Goal: Information Seeking & Learning: Learn about a topic

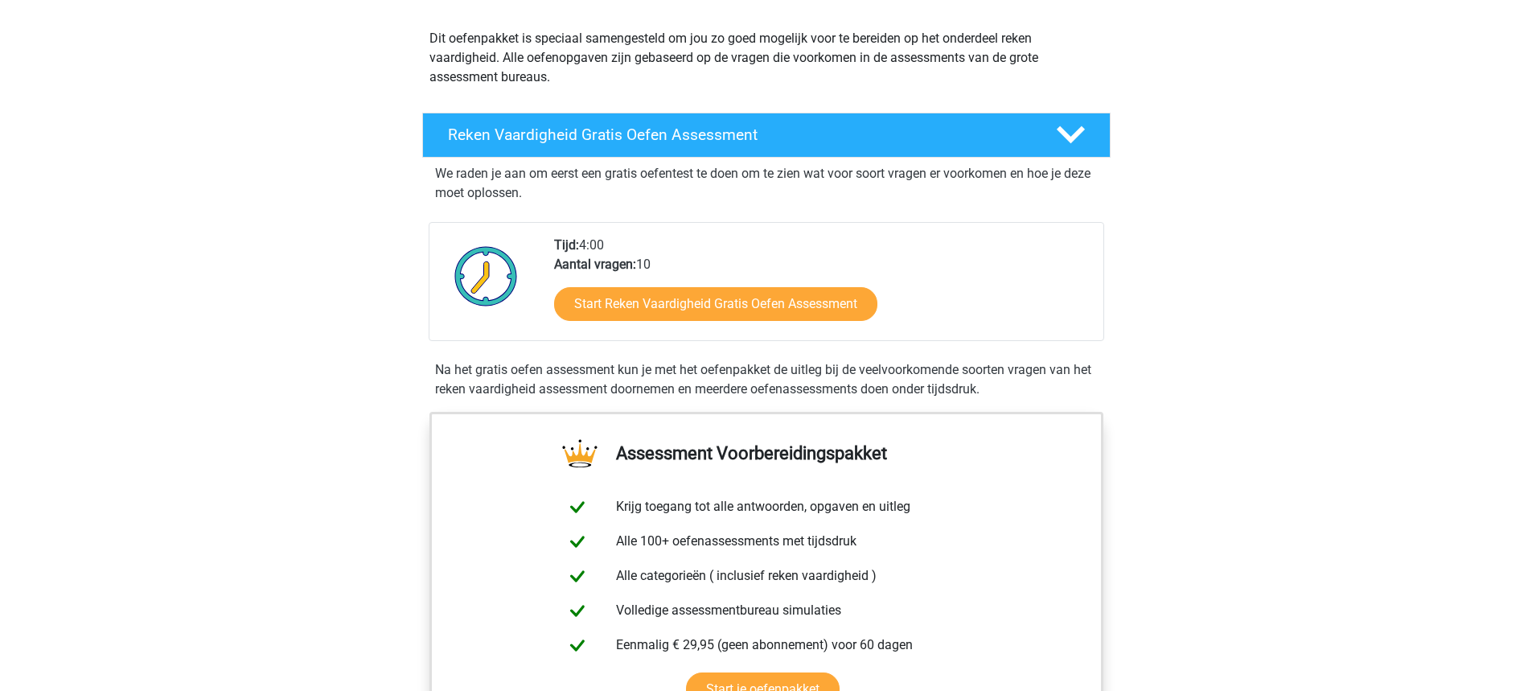
scroll to position [171, 0]
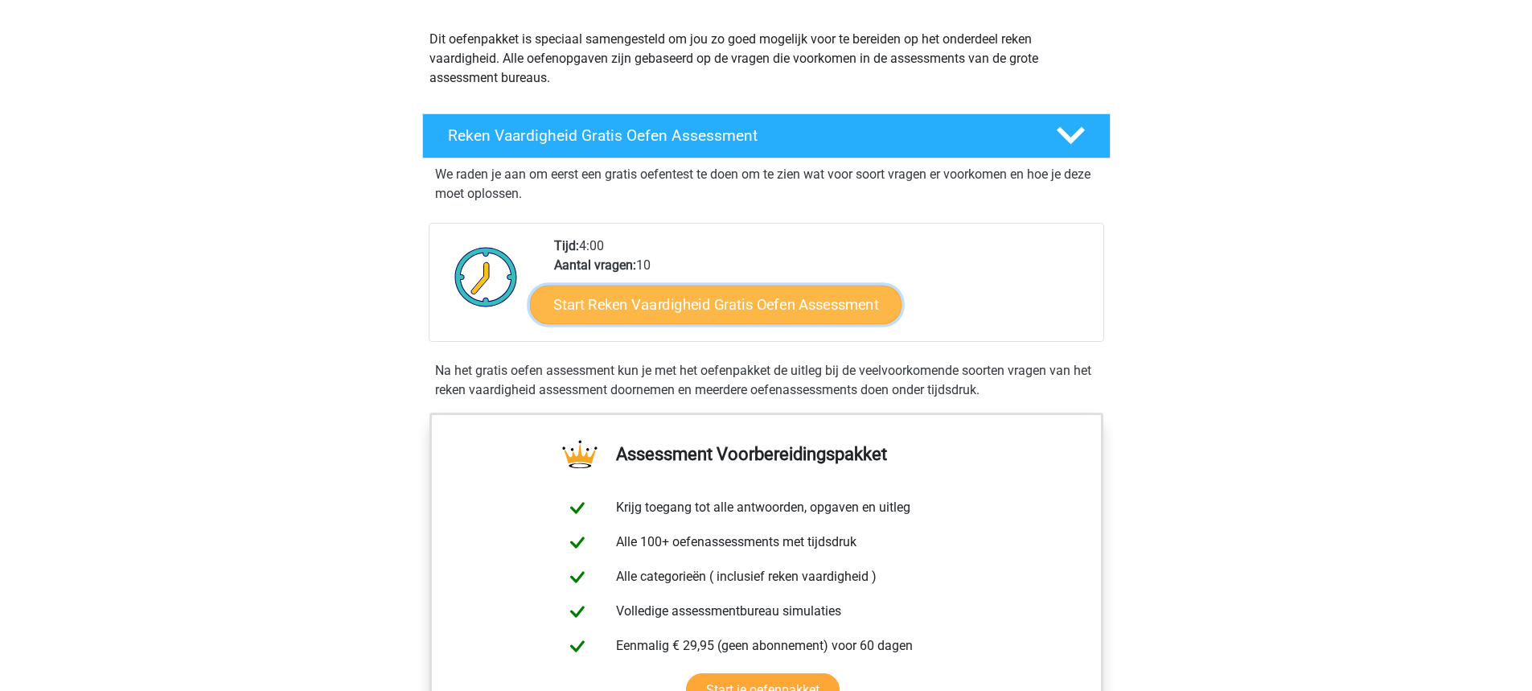
click at [731, 289] on link "Start Reken Vaardigheid Gratis Oefen Assessment" at bounding box center [715, 304] width 371 height 39
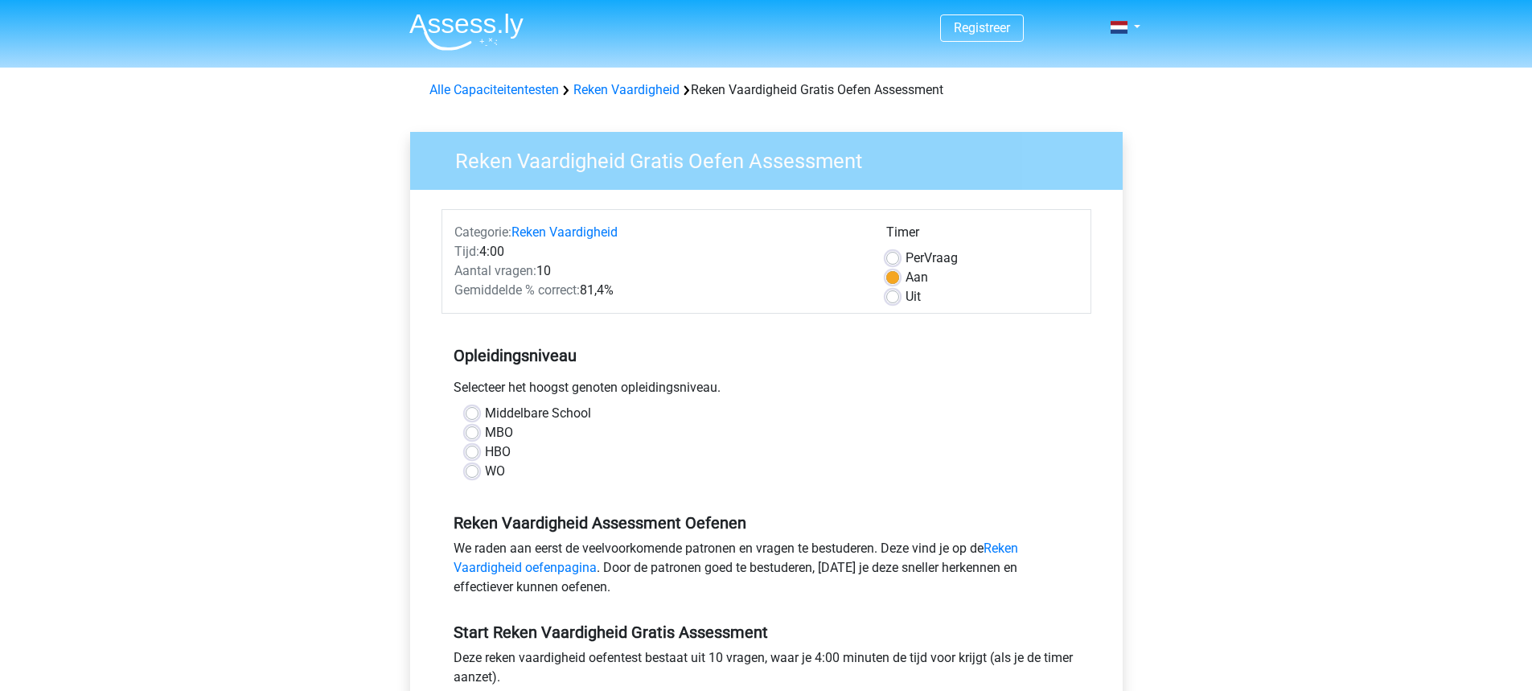
click at [467, 486] on div "Middelbare School MBO HBO WO" at bounding box center [766, 449] width 650 height 90
click at [485, 477] on label "WO" at bounding box center [495, 470] width 20 height 19
click at [474, 477] on input "WO" at bounding box center [471, 469] width 13 height 16
radio input "true"
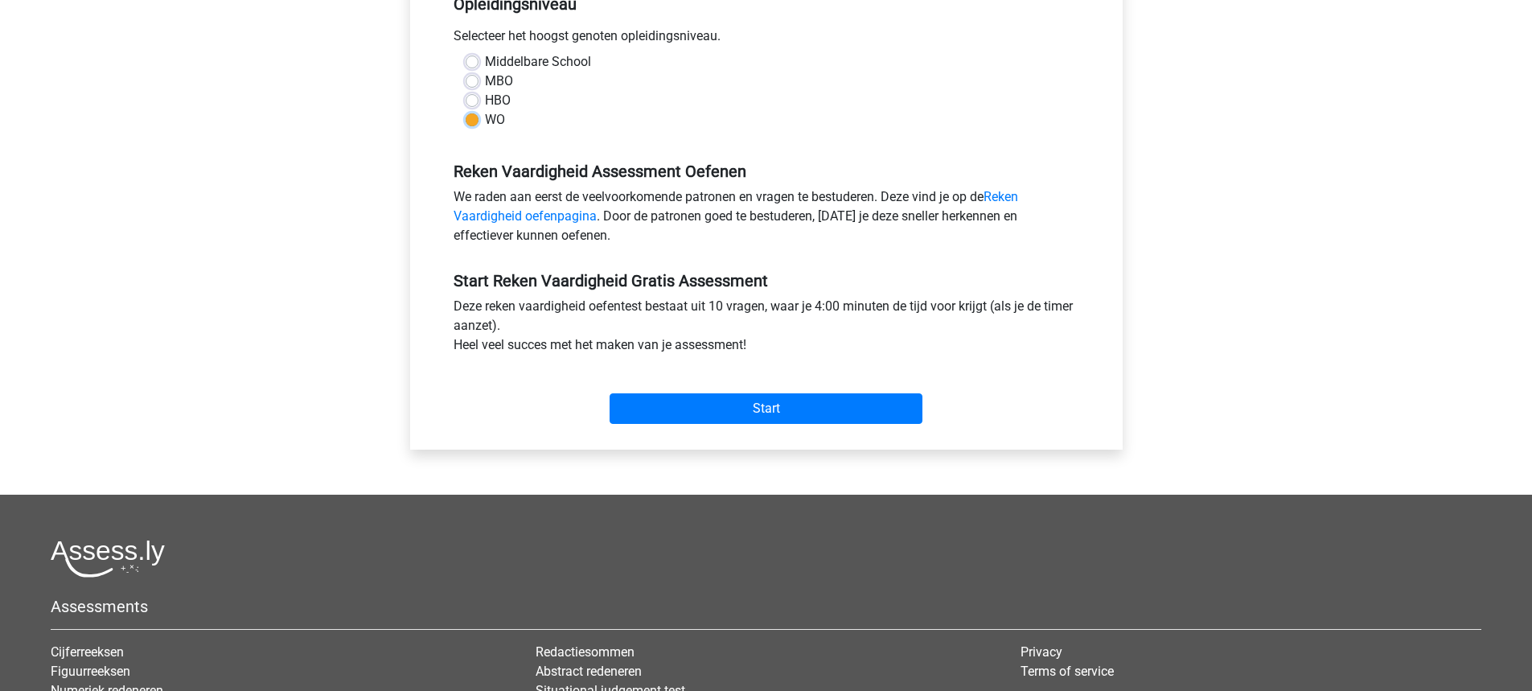
scroll to position [352, 0]
click at [778, 423] on input "Start" at bounding box center [765, 407] width 313 height 31
click at [768, 394] on input "Start" at bounding box center [765, 407] width 313 height 31
click at [701, 400] on input "Start" at bounding box center [765, 407] width 313 height 31
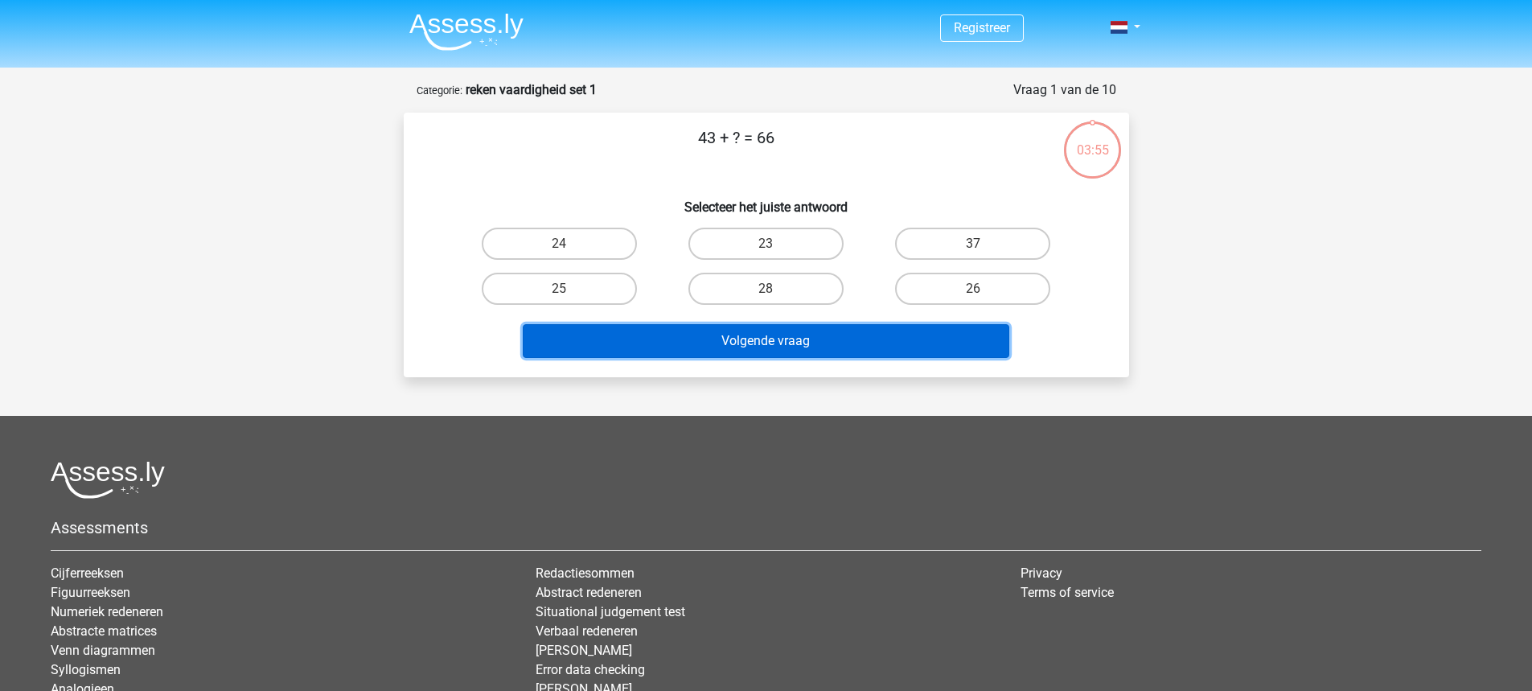
click at [787, 345] on button "Volgende vraag" at bounding box center [766, 341] width 486 height 34
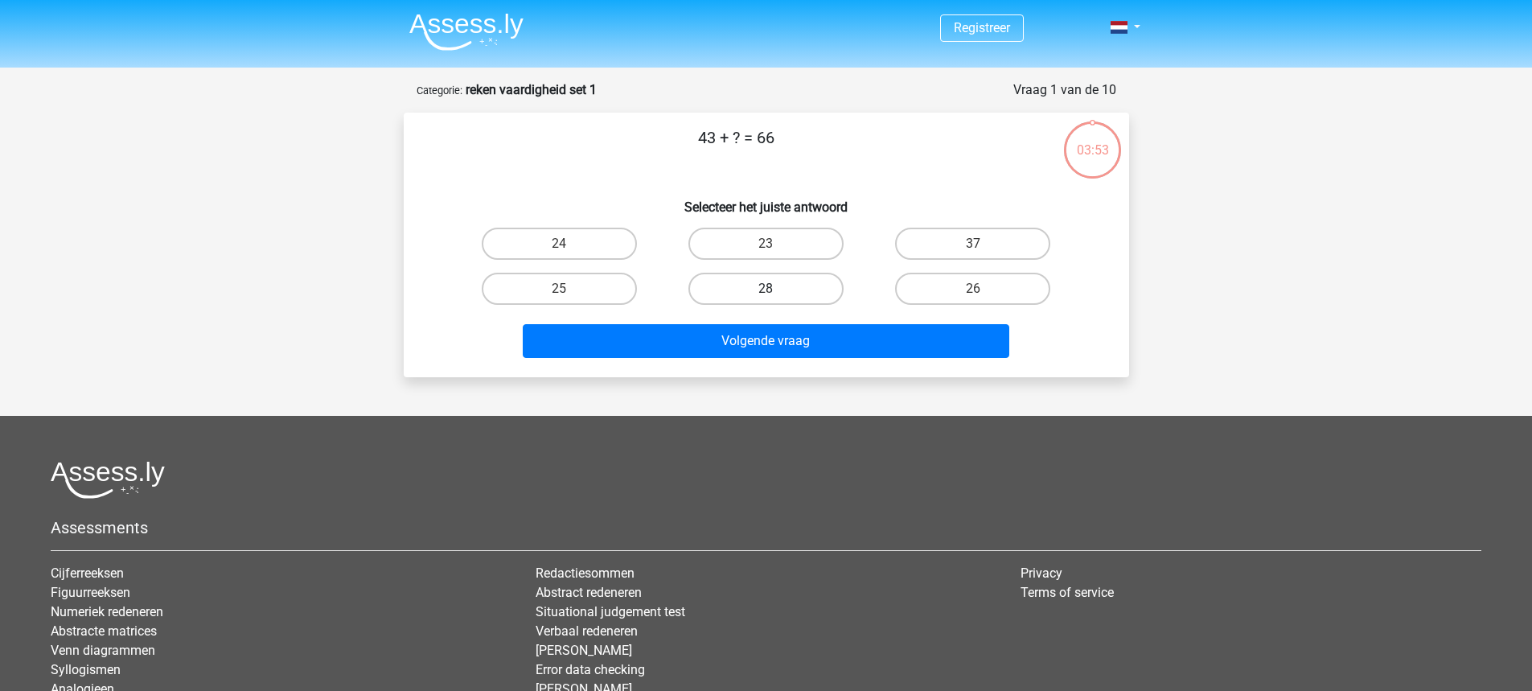
click at [755, 292] on label "28" at bounding box center [765, 289] width 155 height 32
click at [765, 292] on input "28" at bounding box center [770, 294] width 10 height 10
radio input "true"
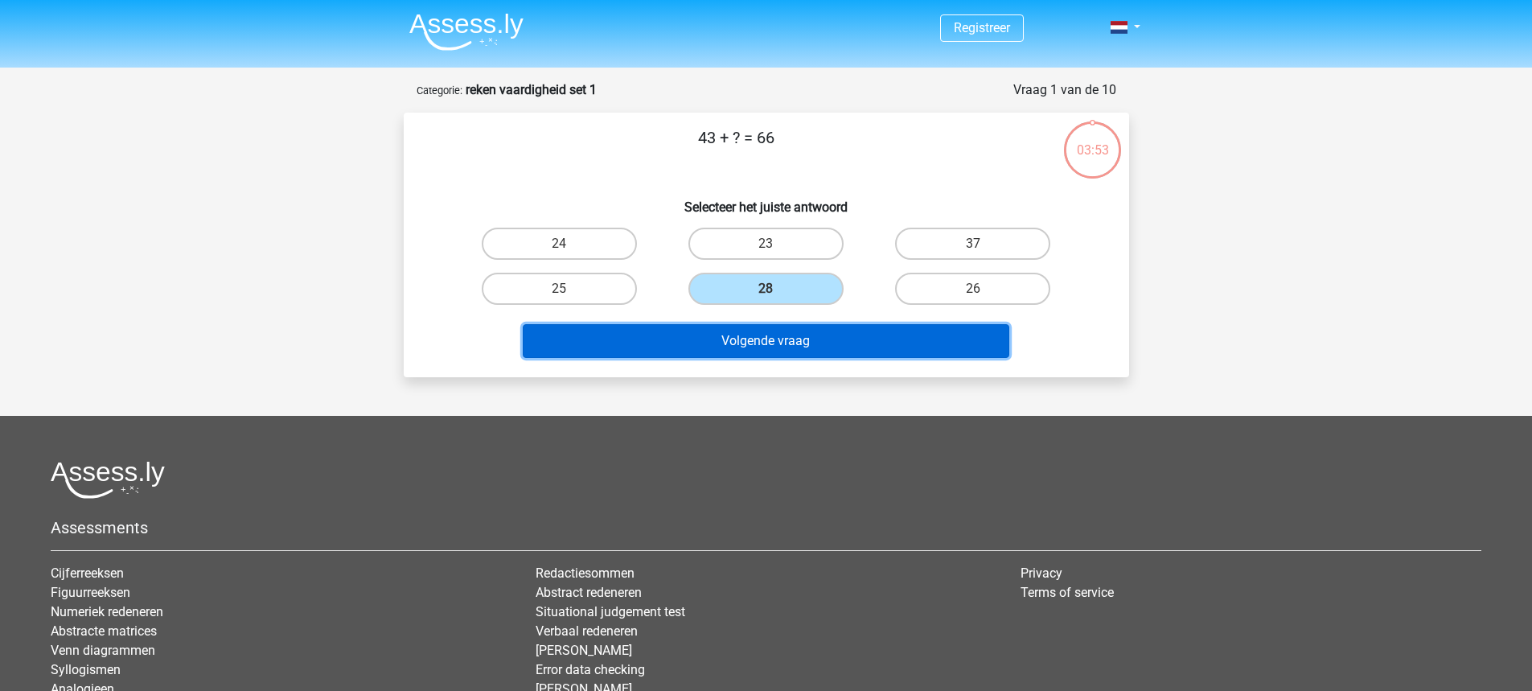
click at [757, 345] on button "Volgende vraag" at bounding box center [766, 341] width 486 height 34
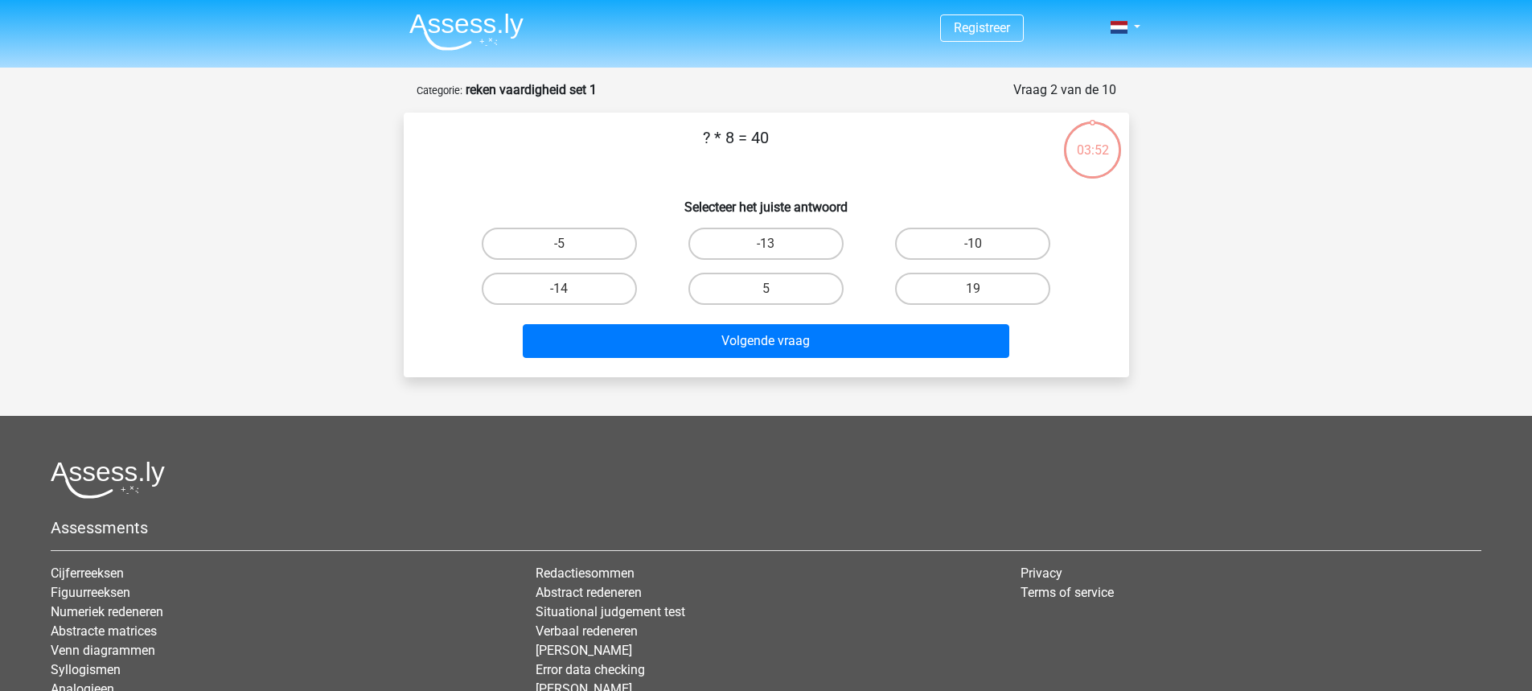
scroll to position [80, 0]
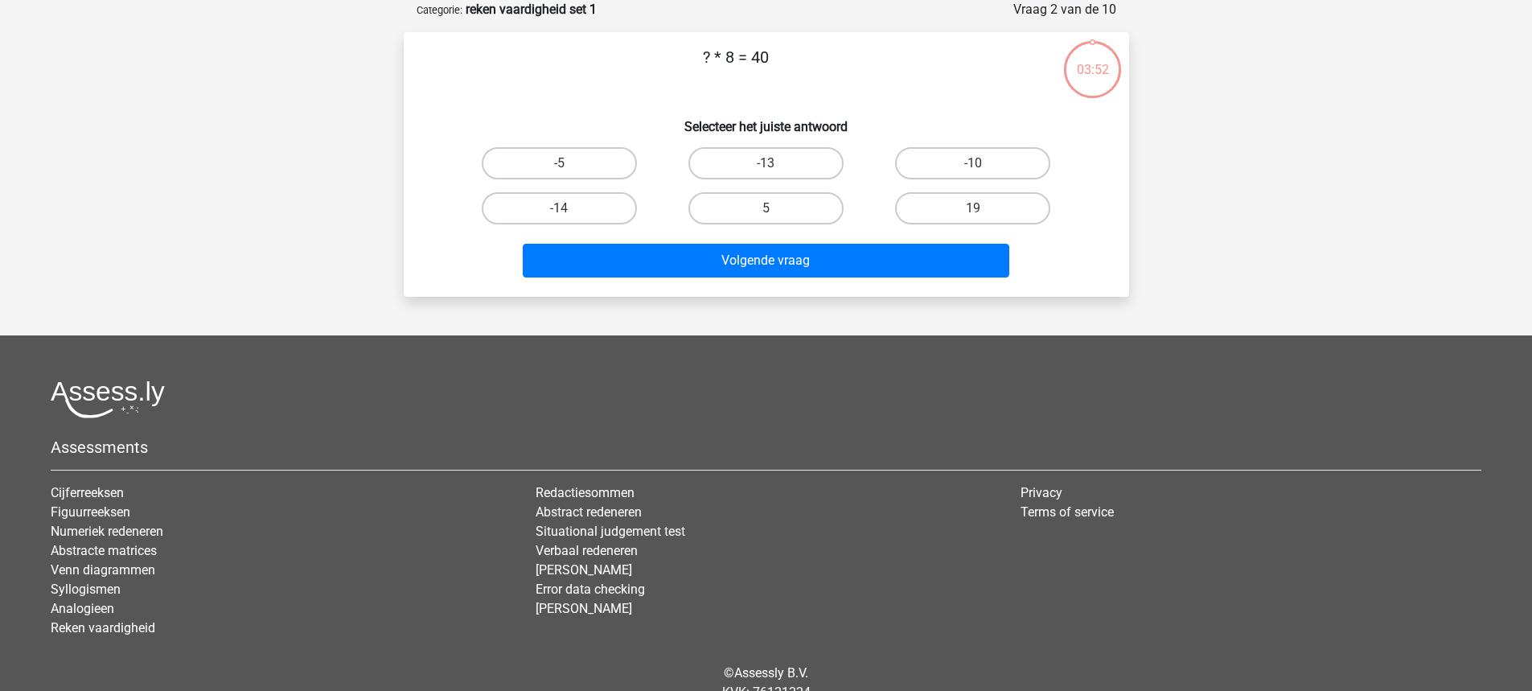
click at [798, 189] on div "5" at bounding box center [765, 208] width 207 height 45
click at [796, 205] on label "5" at bounding box center [765, 208] width 155 height 32
click at [776, 208] on input "5" at bounding box center [770, 213] width 10 height 10
radio input "true"
click at [797, 240] on div "Volgende vraag" at bounding box center [766, 257] width 674 height 53
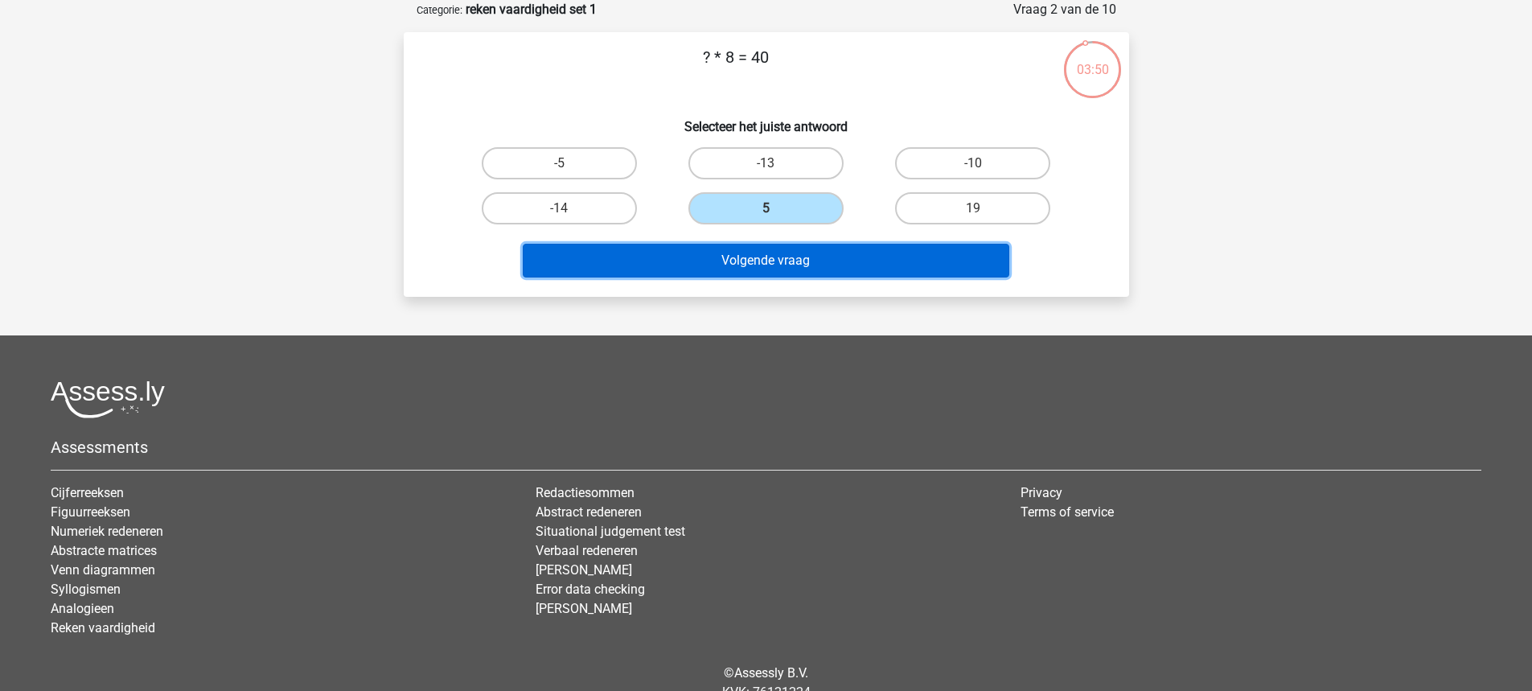
click at [797, 256] on button "Volgende vraag" at bounding box center [766, 261] width 486 height 34
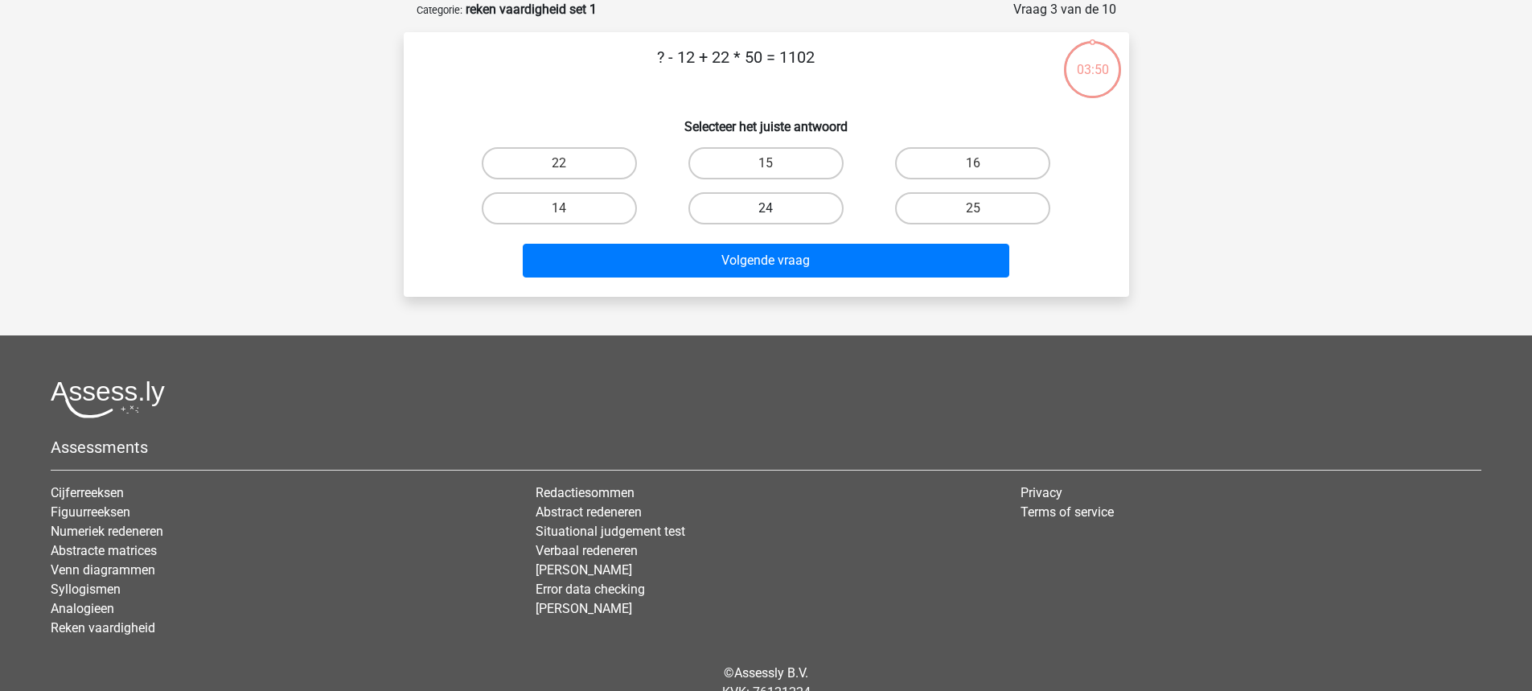
click at [800, 221] on label "24" at bounding box center [765, 208] width 155 height 32
click at [776, 219] on input "24" at bounding box center [770, 213] width 10 height 10
radio input "true"
click at [760, 285] on div "? - 12 + 22 * 50 = 1102 Selecteer het juiste antwoord 22 15 16" at bounding box center [766, 164] width 725 height 265
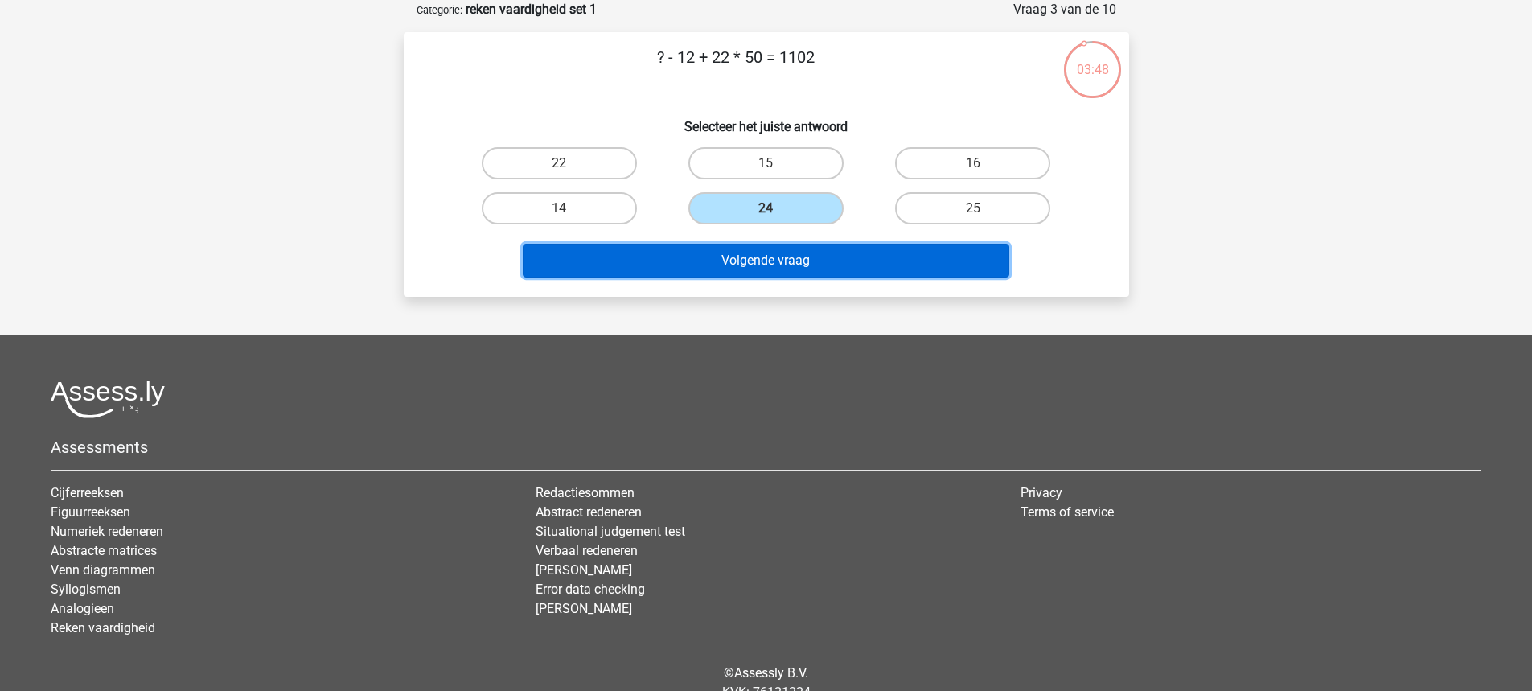
click at [761, 269] on button "Volgende vraag" at bounding box center [766, 261] width 486 height 34
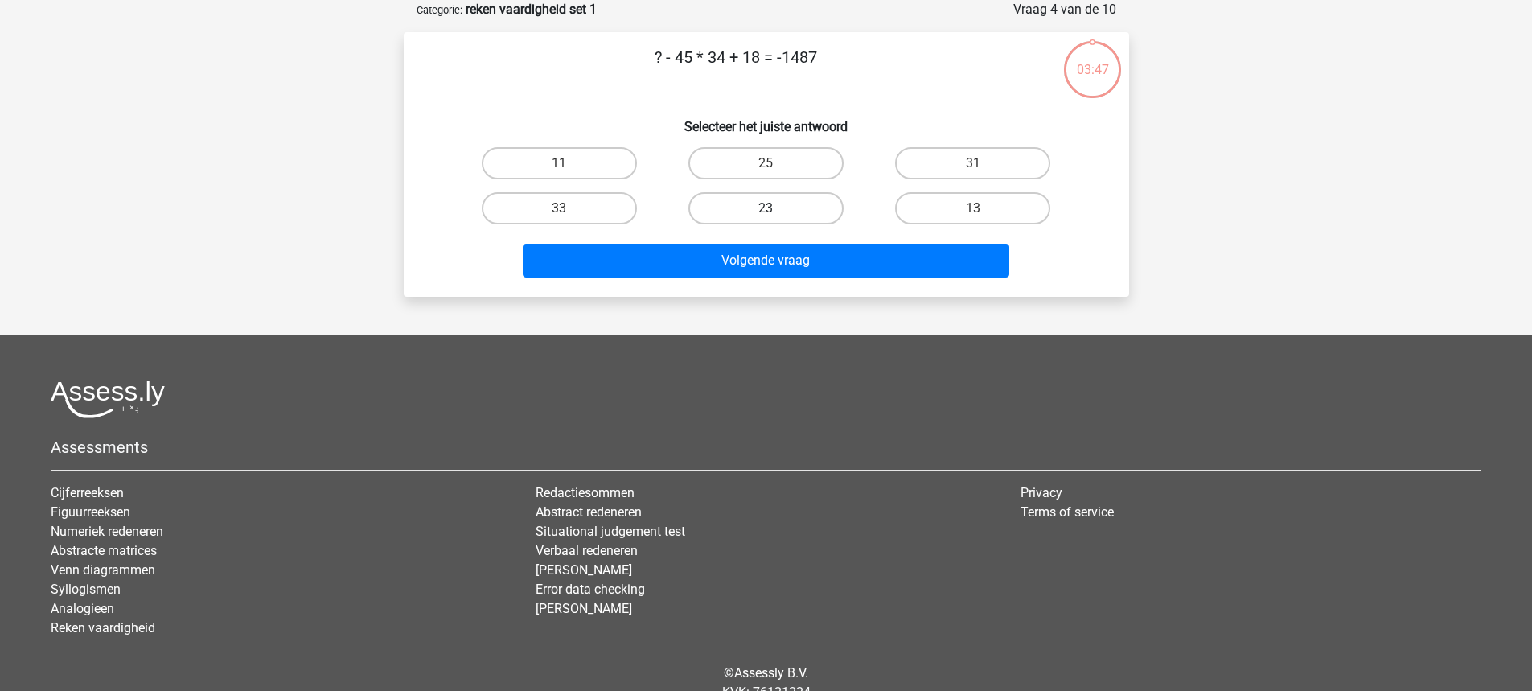
click at [774, 219] on label "23" at bounding box center [765, 208] width 155 height 32
click at [774, 219] on input "23" at bounding box center [770, 213] width 10 height 10
radio input "true"
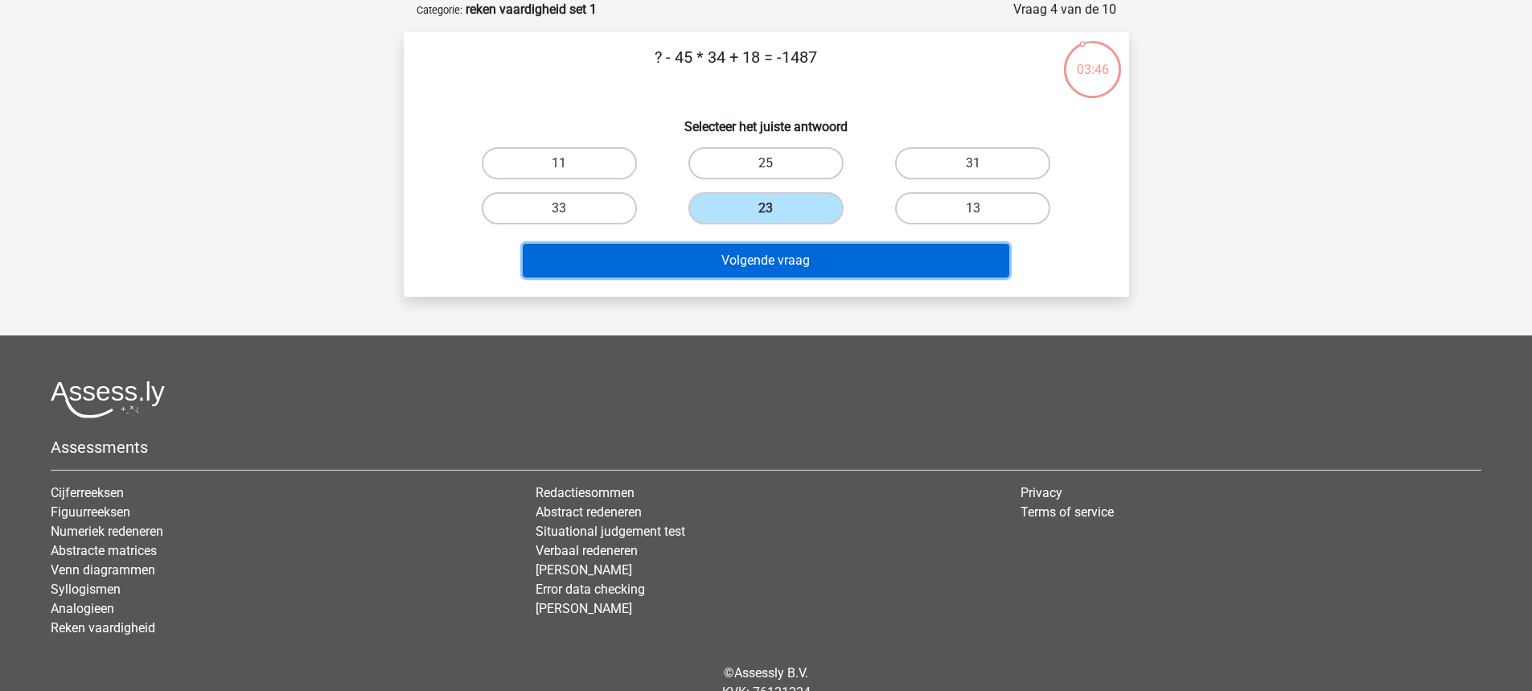
click at [750, 257] on button "Volgende vraag" at bounding box center [766, 261] width 486 height 34
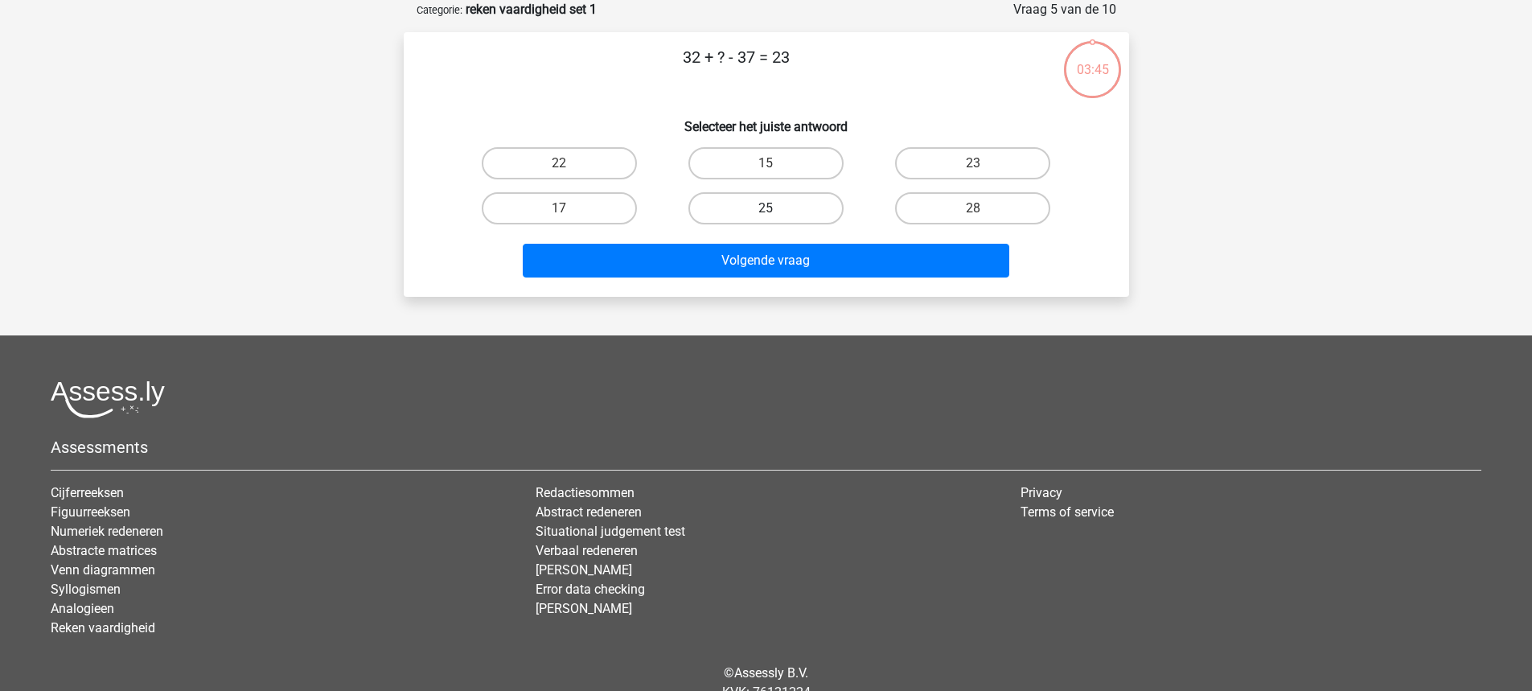
click at [761, 216] on label "25" at bounding box center [765, 208] width 155 height 32
click at [765, 216] on input "25" at bounding box center [770, 213] width 10 height 10
radio input "true"
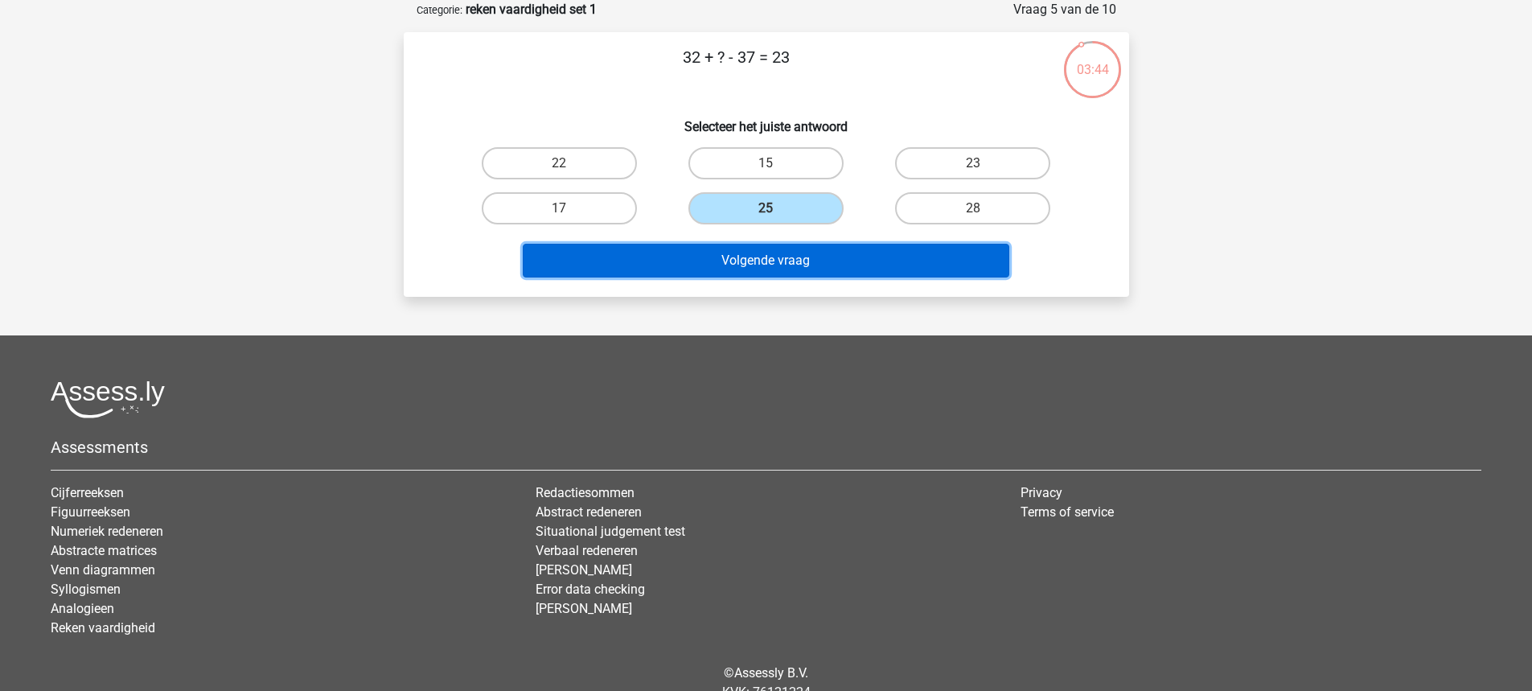
click at [724, 261] on button "Volgende vraag" at bounding box center [766, 261] width 486 height 34
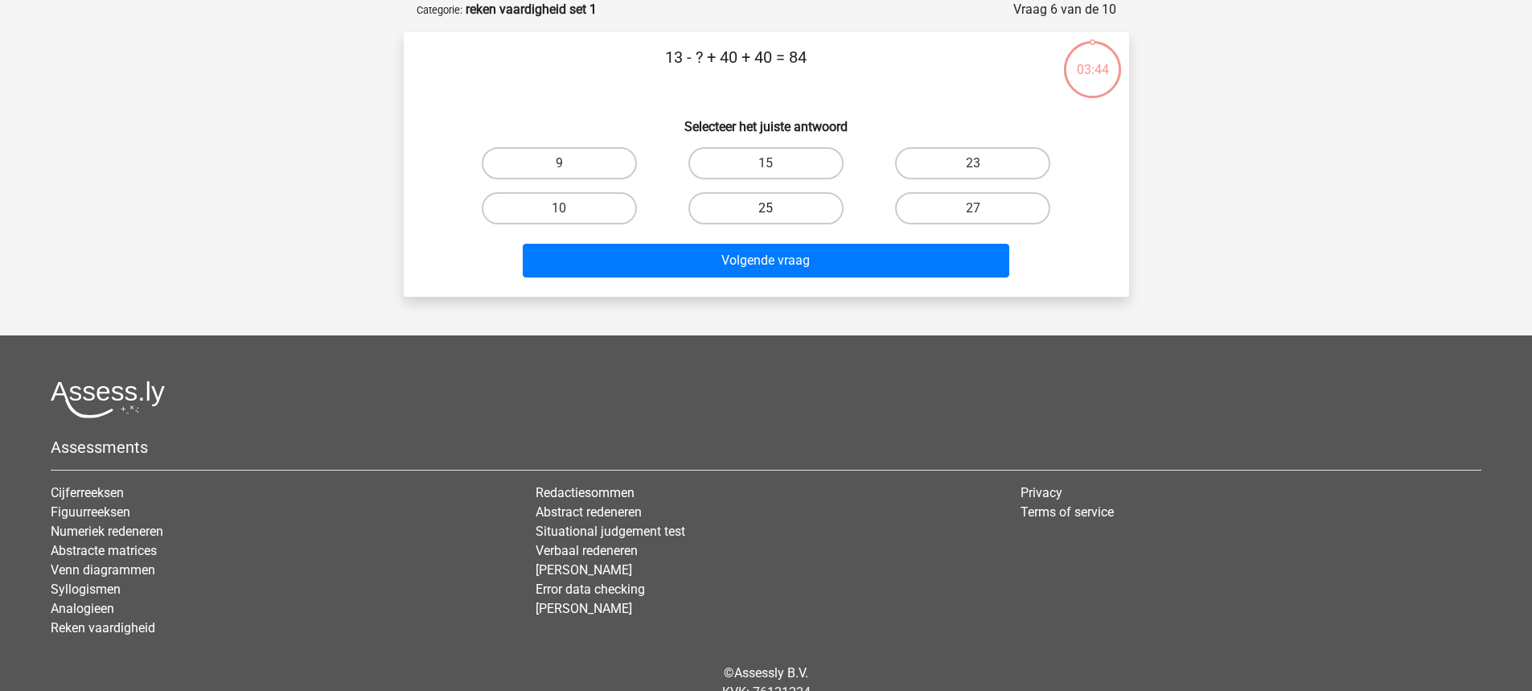
click at [744, 215] on label "25" at bounding box center [765, 208] width 155 height 32
click at [765, 215] on input "25" at bounding box center [770, 213] width 10 height 10
radio input "true"
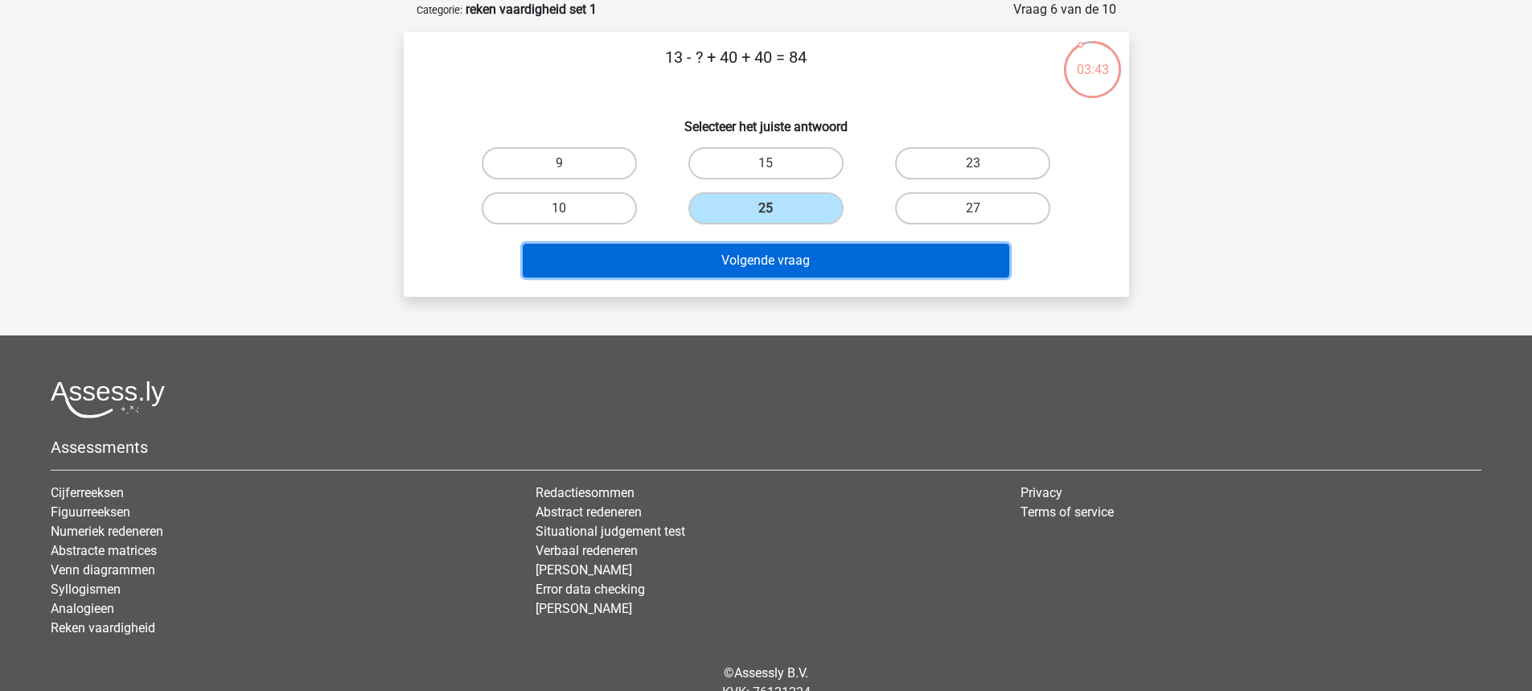
click at [712, 253] on button "Volgende vraag" at bounding box center [766, 261] width 486 height 34
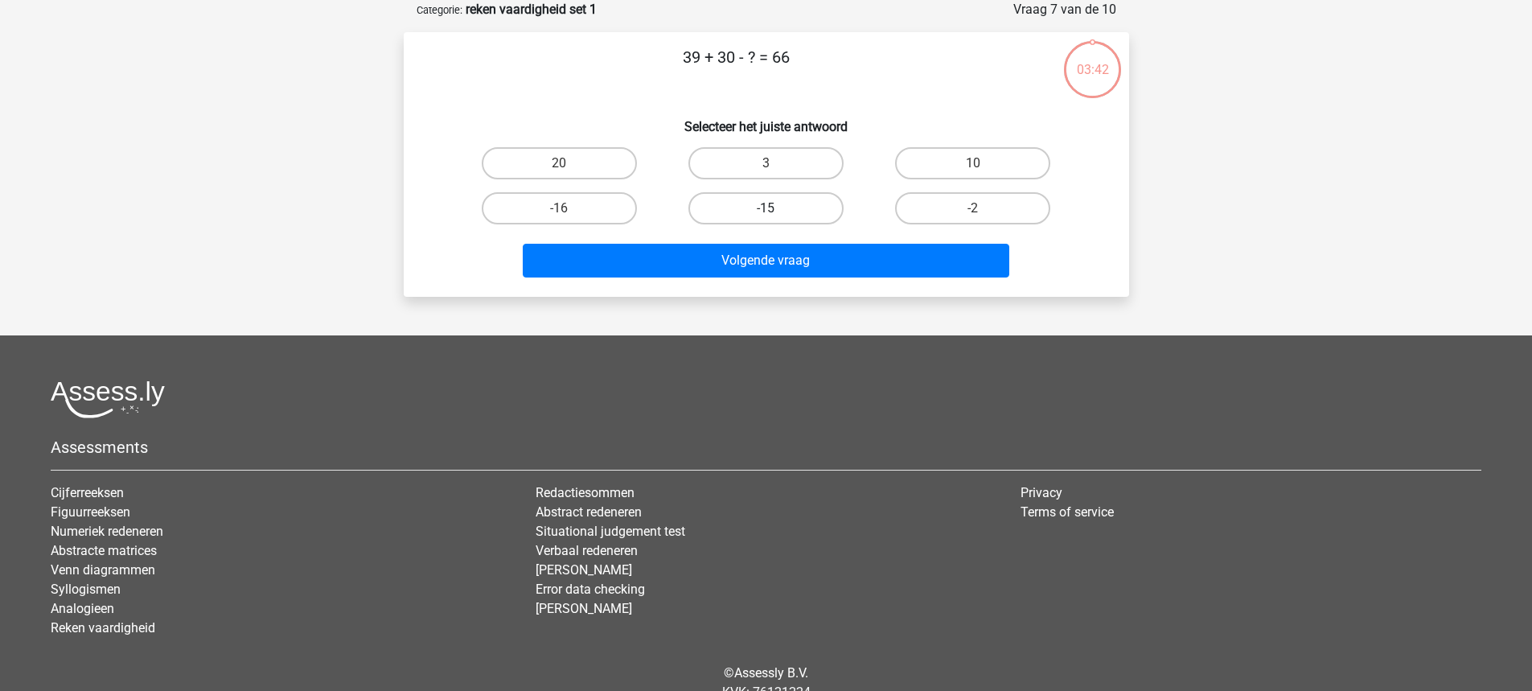
click at [734, 211] on label "-15" at bounding box center [765, 208] width 155 height 32
click at [765, 211] on input "-15" at bounding box center [770, 213] width 10 height 10
radio input "true"
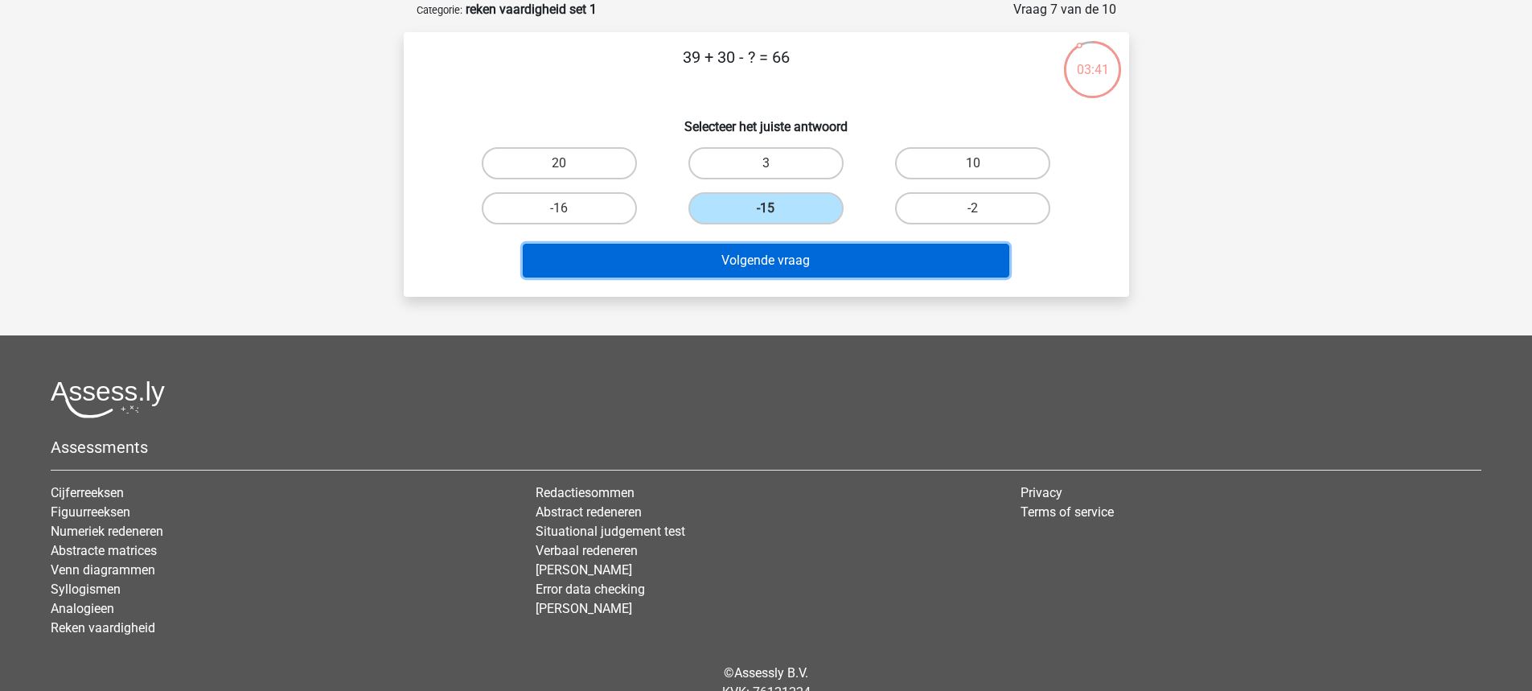
click at [699, 249] on button "Volgende vraag" at bounding box center [766, 261] width 486 height 34
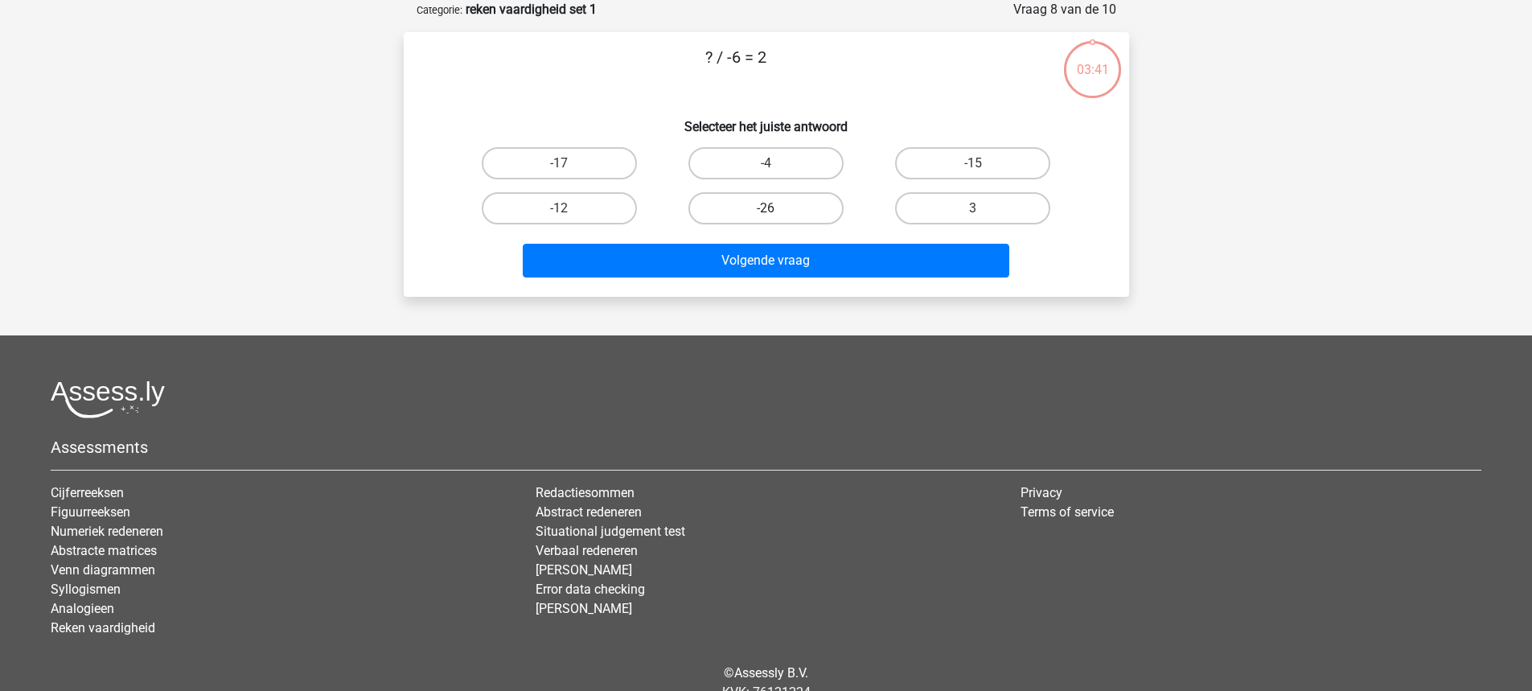
click at [726, 207] on label "-26" at bounding box center [765, 208] width 155 height 32
click at [765, 208] on input "-26" at bounding box center [770, 213] width 10 height 10
radio input "true"
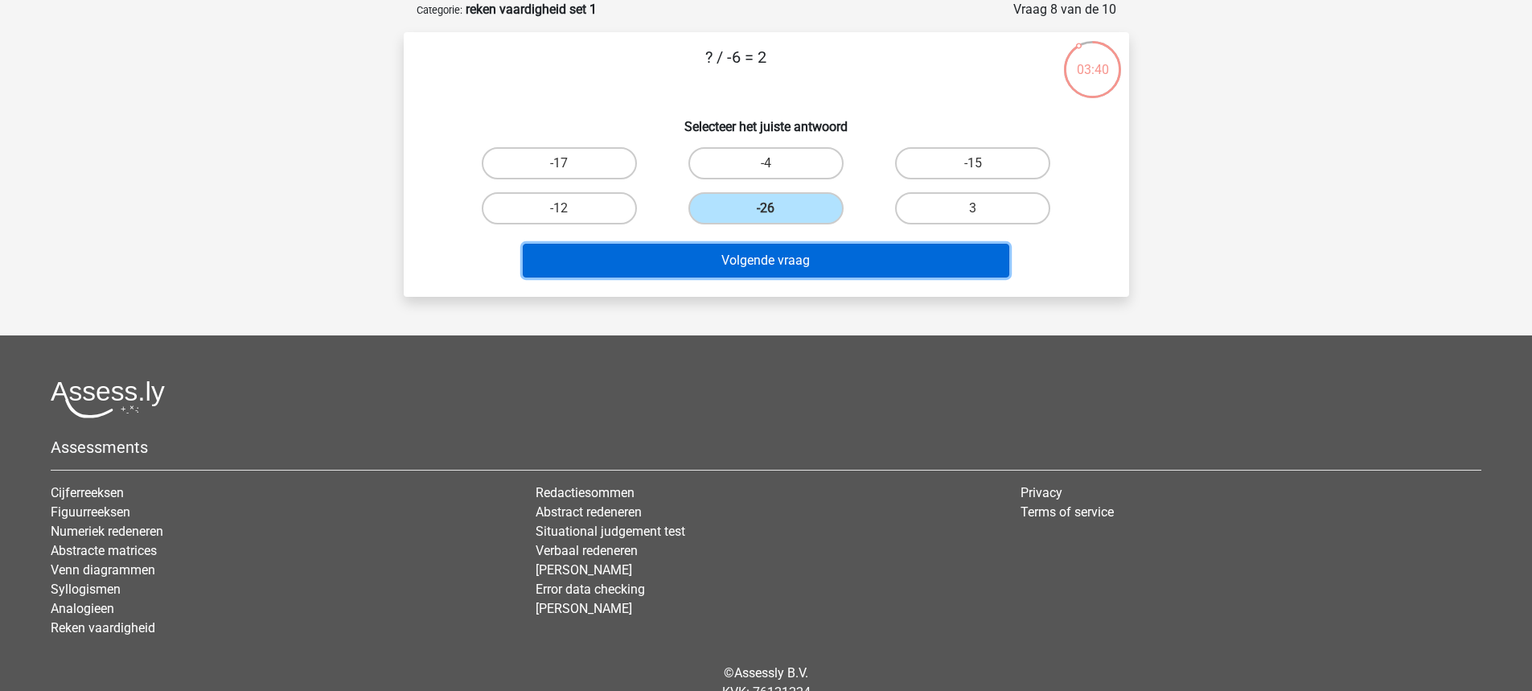
click at [693, 245] on button "Volgende vraag" at bounding box center [766, 261] width 486 height 34
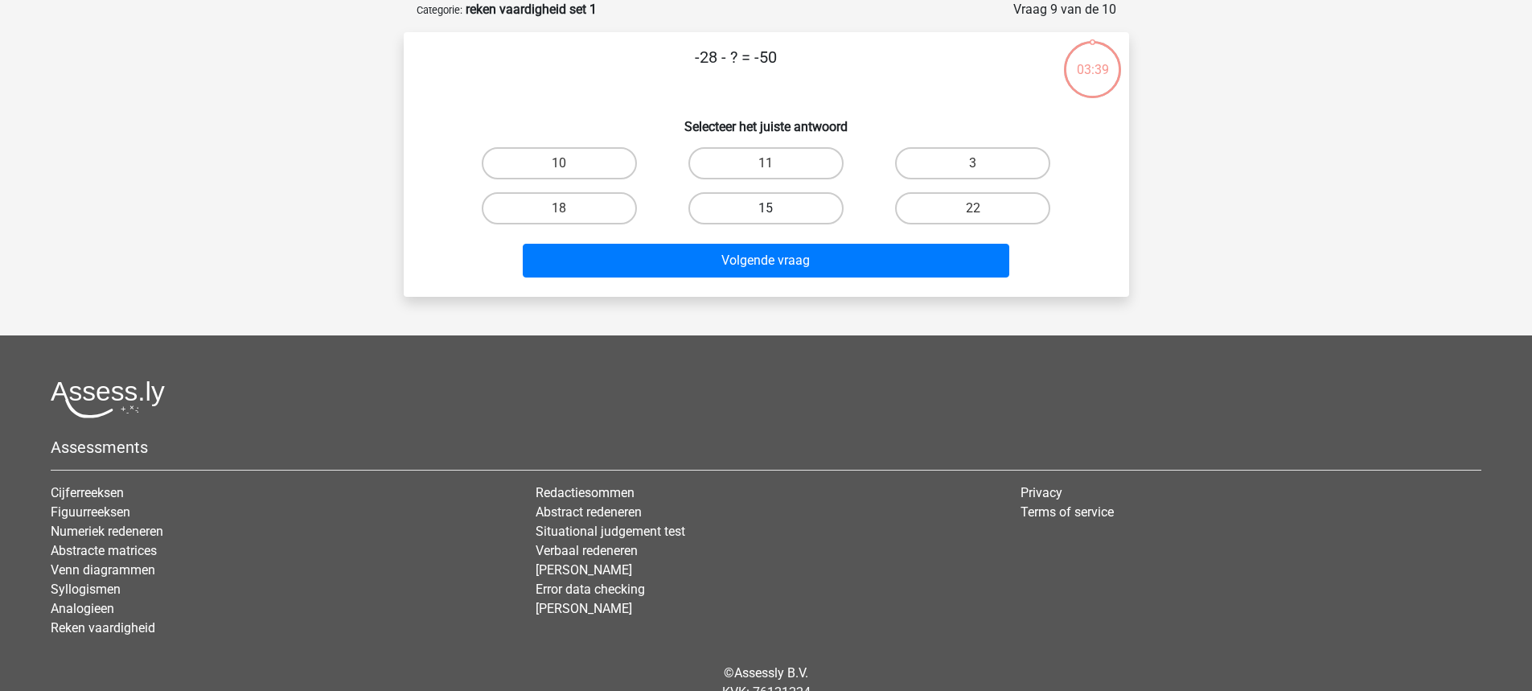
click at [736, 206] on label "15" at bounding box center [765, 208] width 155 height 32
click at [765, 208] on input "15" at bounding box center [770, 213] width 10 height 10
radio input "true"
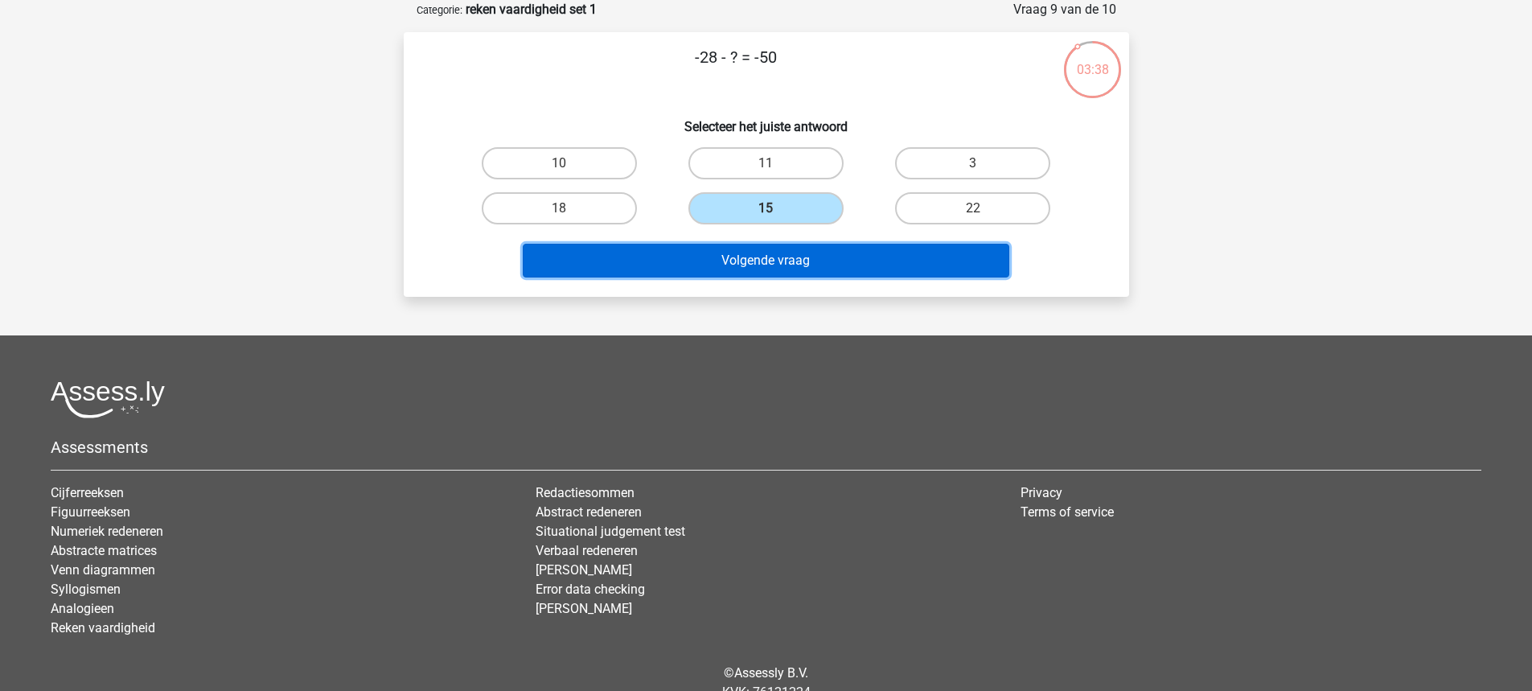
click at [688, 263] on button "Volgende vraag" at bounding box center [766, 261] width 486 height 34
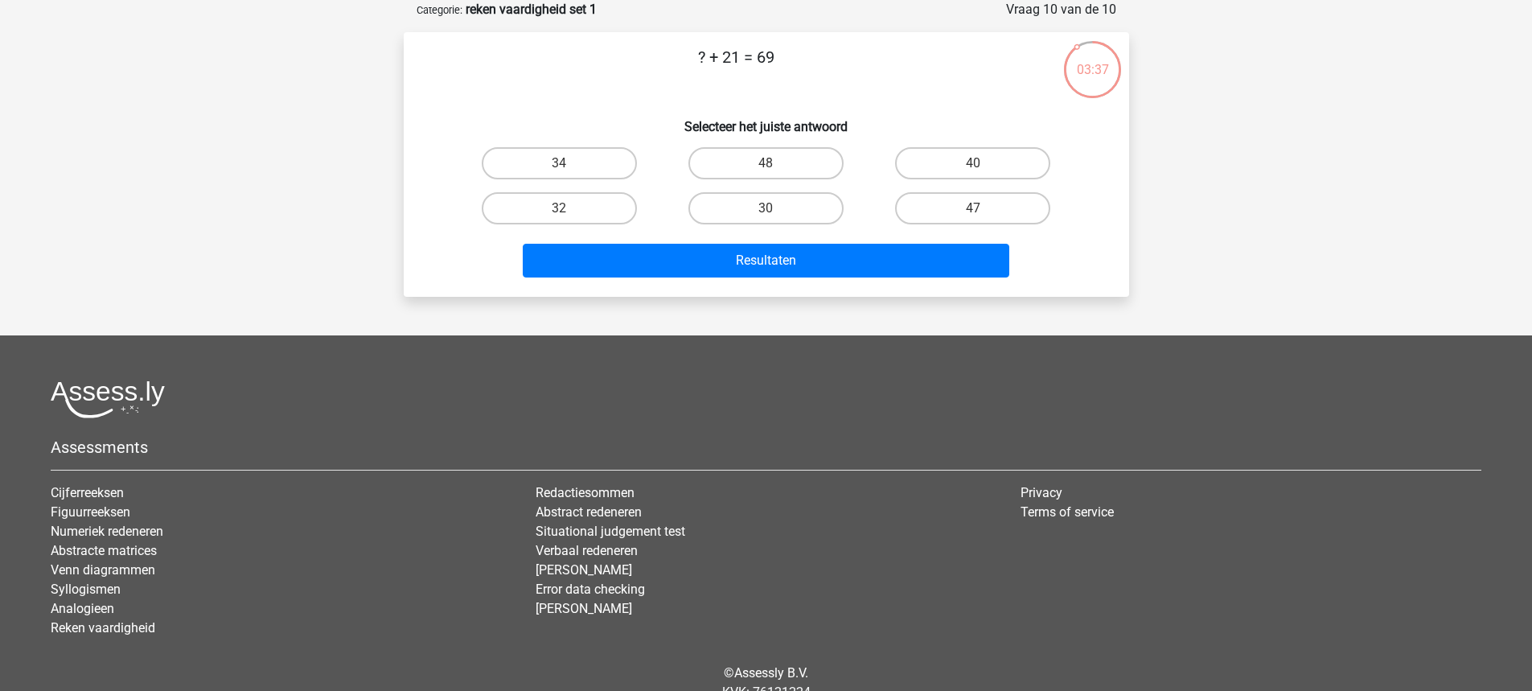
click at [744, 190] on div "30" at bounding box center [765, 208] width 207 height 45
click at [728, 207] on label "30" at bounding box center [765, 208] width 155 height 32
click at [765, 208] on input "30" at bounding box center [770, 213] width 10 height 10
radio input "true"
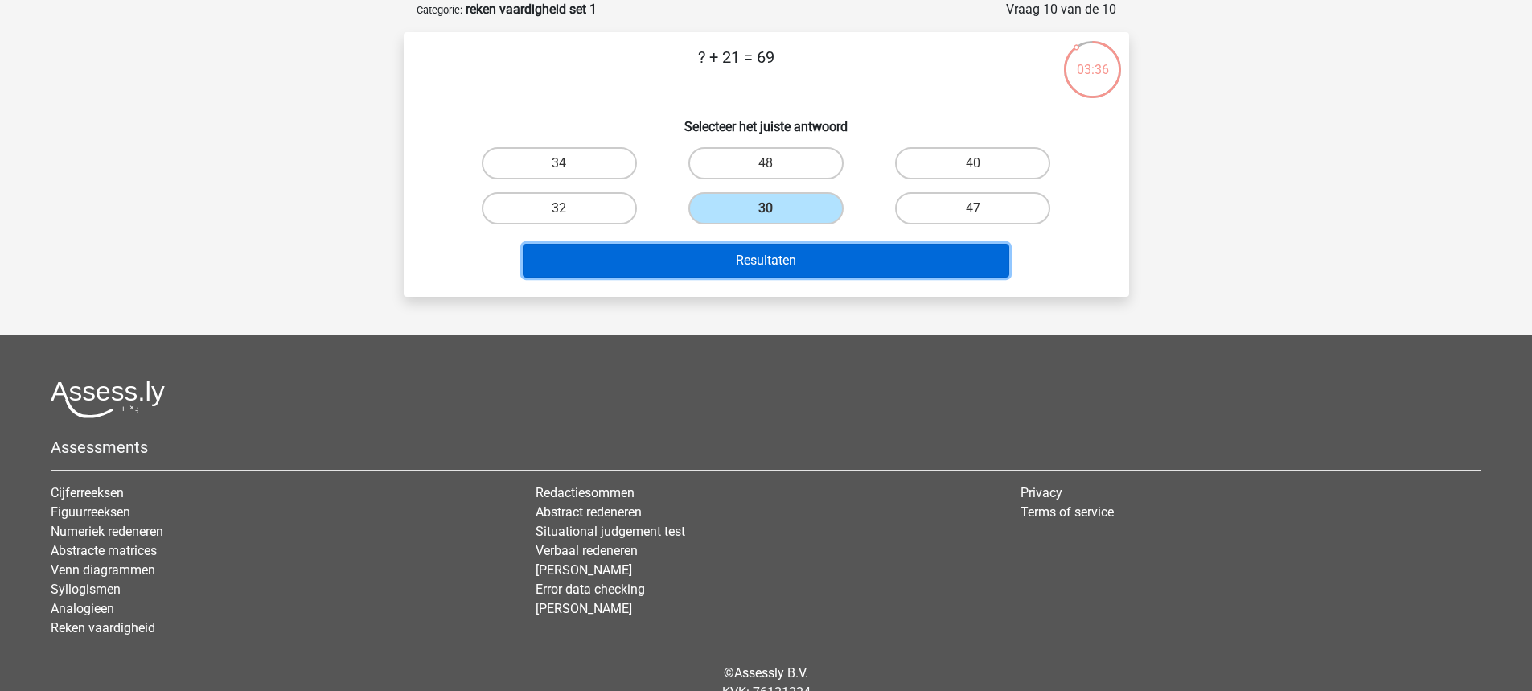
click at [670, 258] on button "Resultaten" at bounding box center [766, 261] width 486 height 34
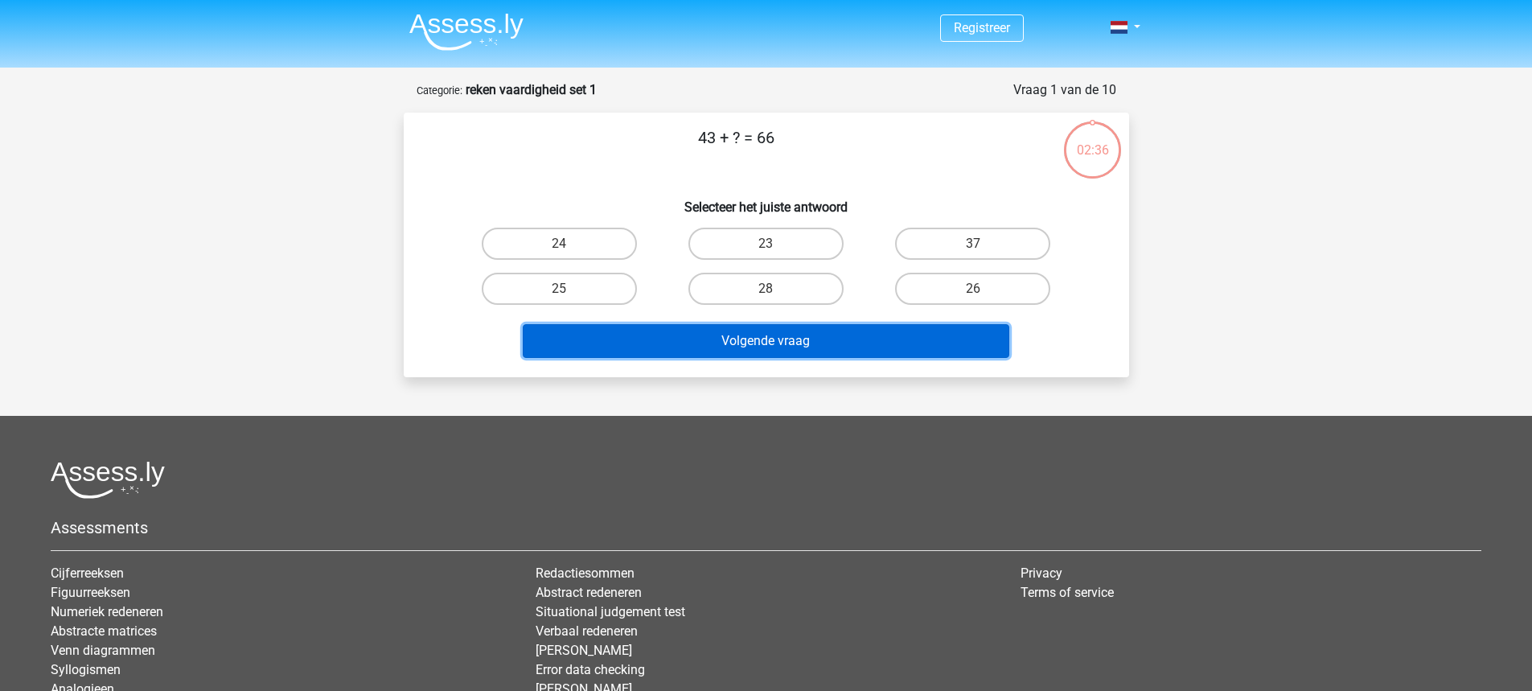
click at [636, 351] on button "Volgende vraag" at bounding box center [766, 341] width 486 height 34
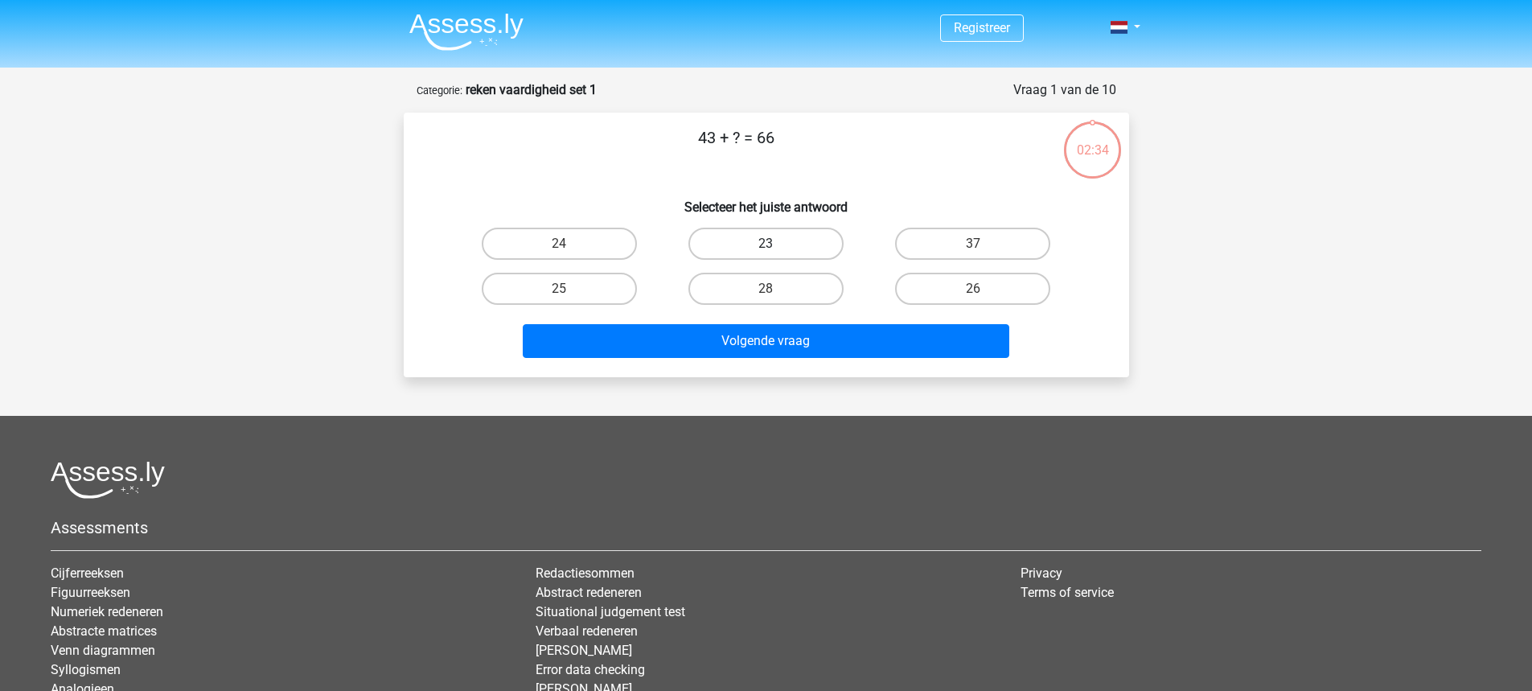
click at [747, 244] on label "23" at bounding box center [765, 244] width 155 height 32
click at [765, 244] on input "23" at bounding box center [770, 249] width 10 height 10
radio input "true"
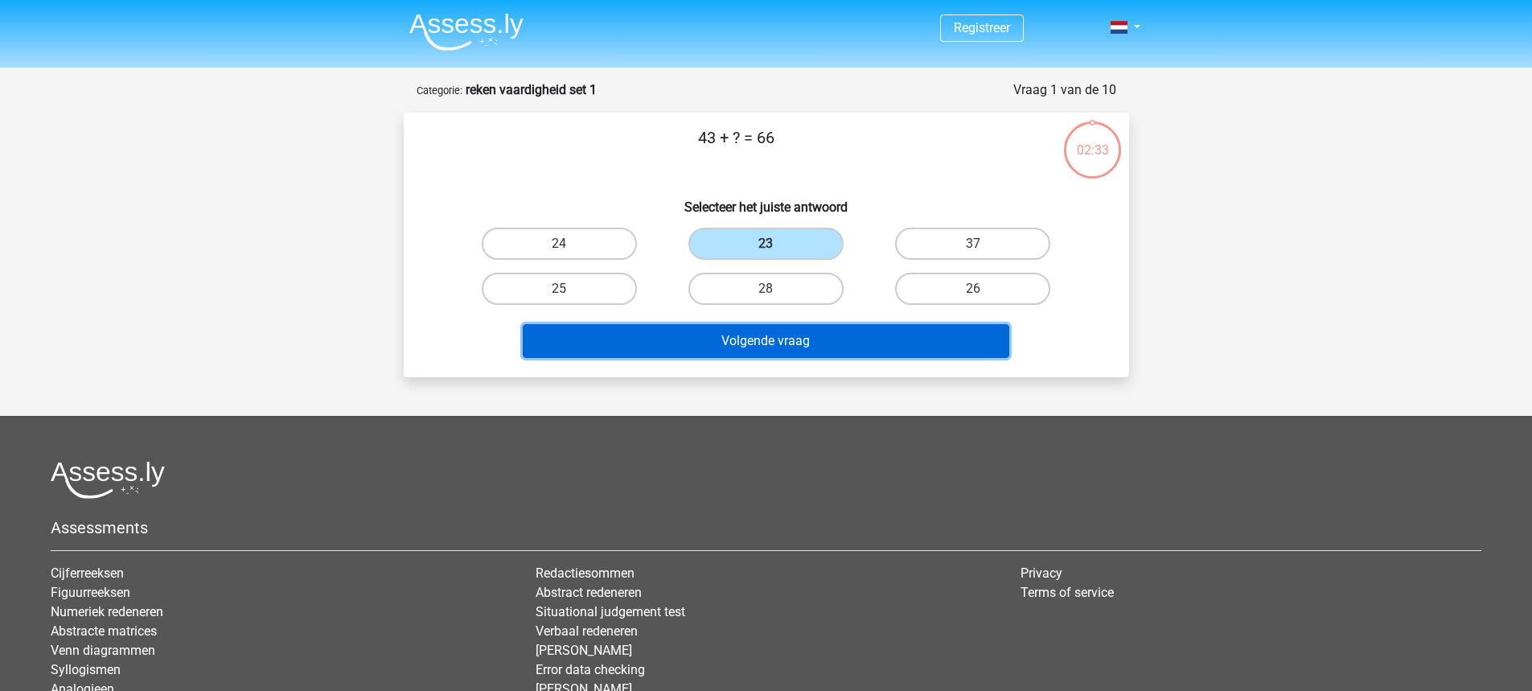
click at [657, 350] on button "Volgende vraag" at bounding box center [766, 341] width 486 height 34
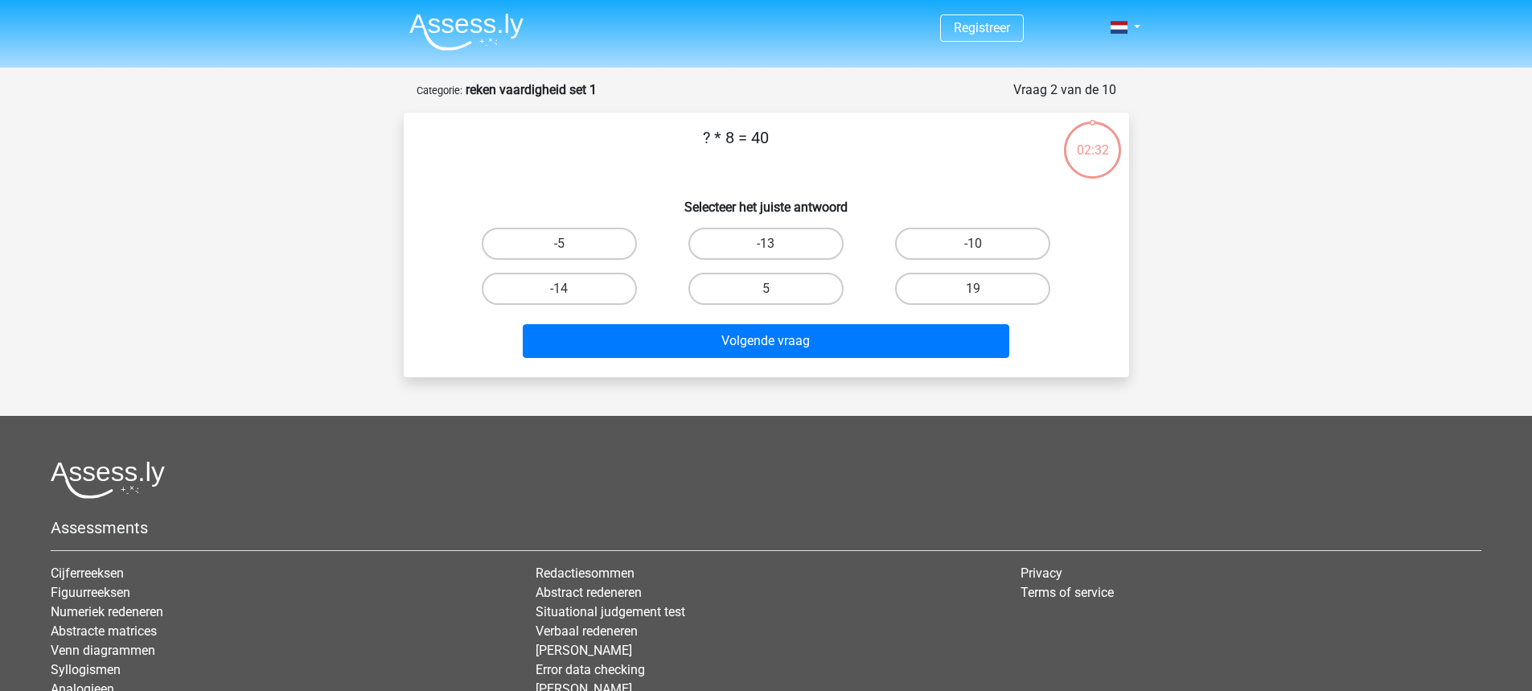
scroll to position [80, 0]
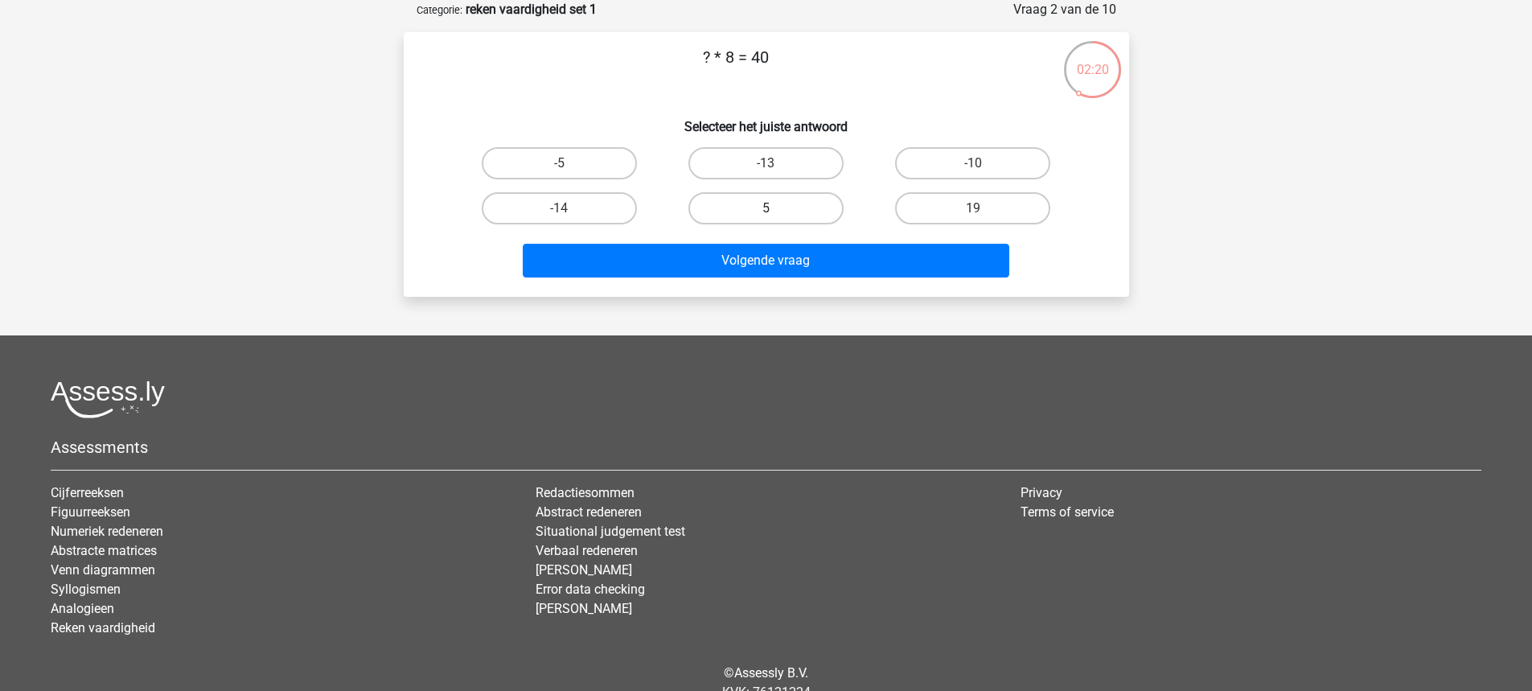
click at [797, 199] on label "5" at bounding box center [765, 208] width 155 height 32
click at [776, 208] on input "5" at bounding box center [770, 213] width 10 height 10
radio input "true"
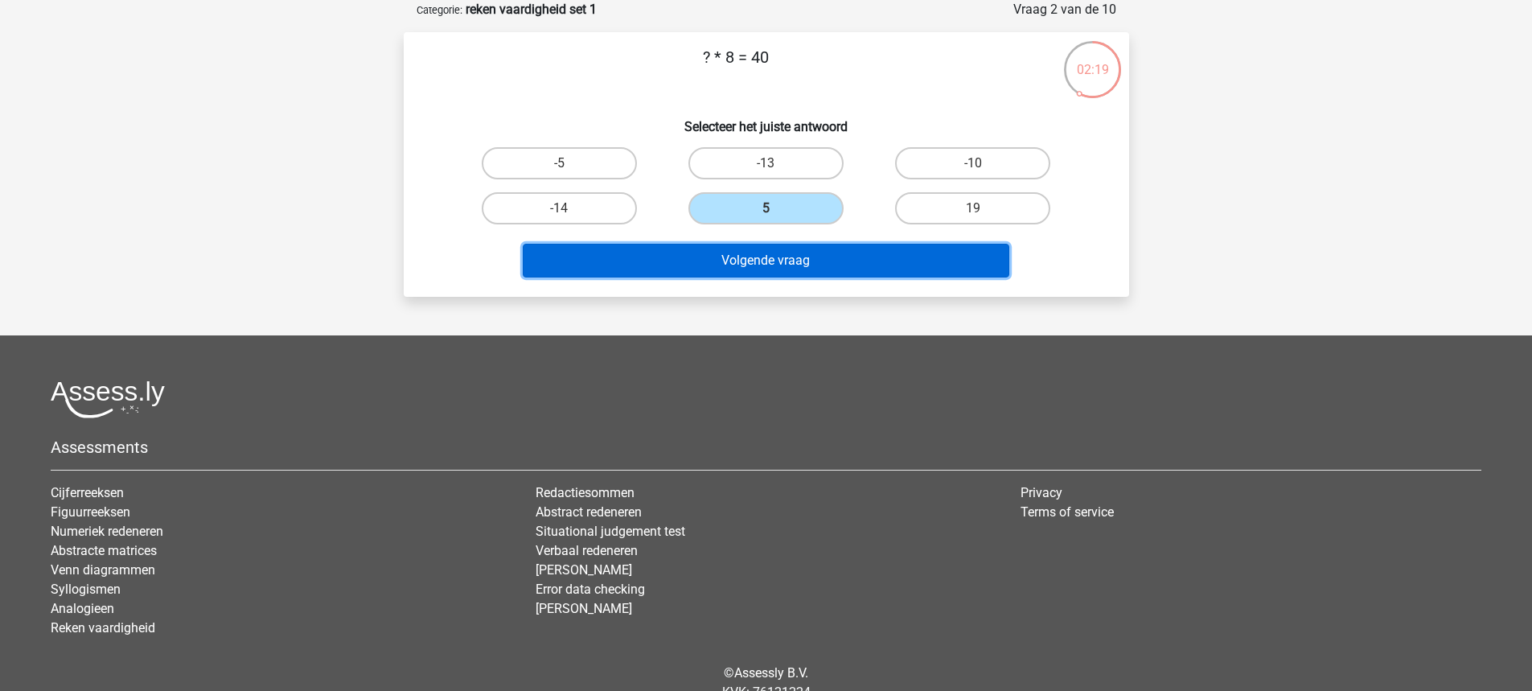
click at [765, 263] on button "Volgende vraag" at bounding box center [766, 261] width 486 height 34
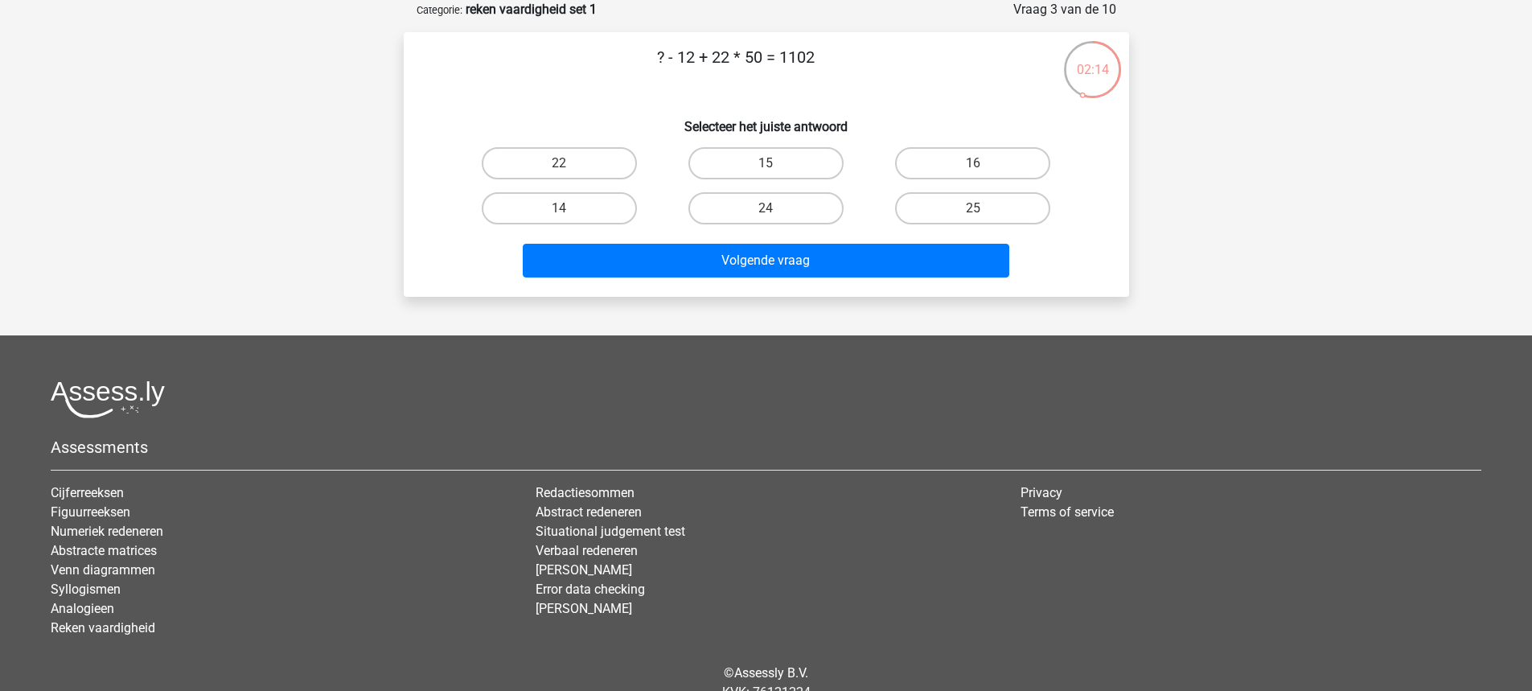
drag, startPoint x: 818, startPoint y: 63, endPoint x: 637, endPoint y: 60, distance: 181.7
click at [637, 60] on p "? - 12 + 22 * 50 = 1102" at bounding box center [735, 69] width 613 height 48
copy p "? - 12 + 22 * 50 = 1102"
click at [628, 216] on label "14" at bounding box center [559, 208] width 155 height 32
click at [569, 216] on input "14" at bounding box center [564, 213] width 10 height 10
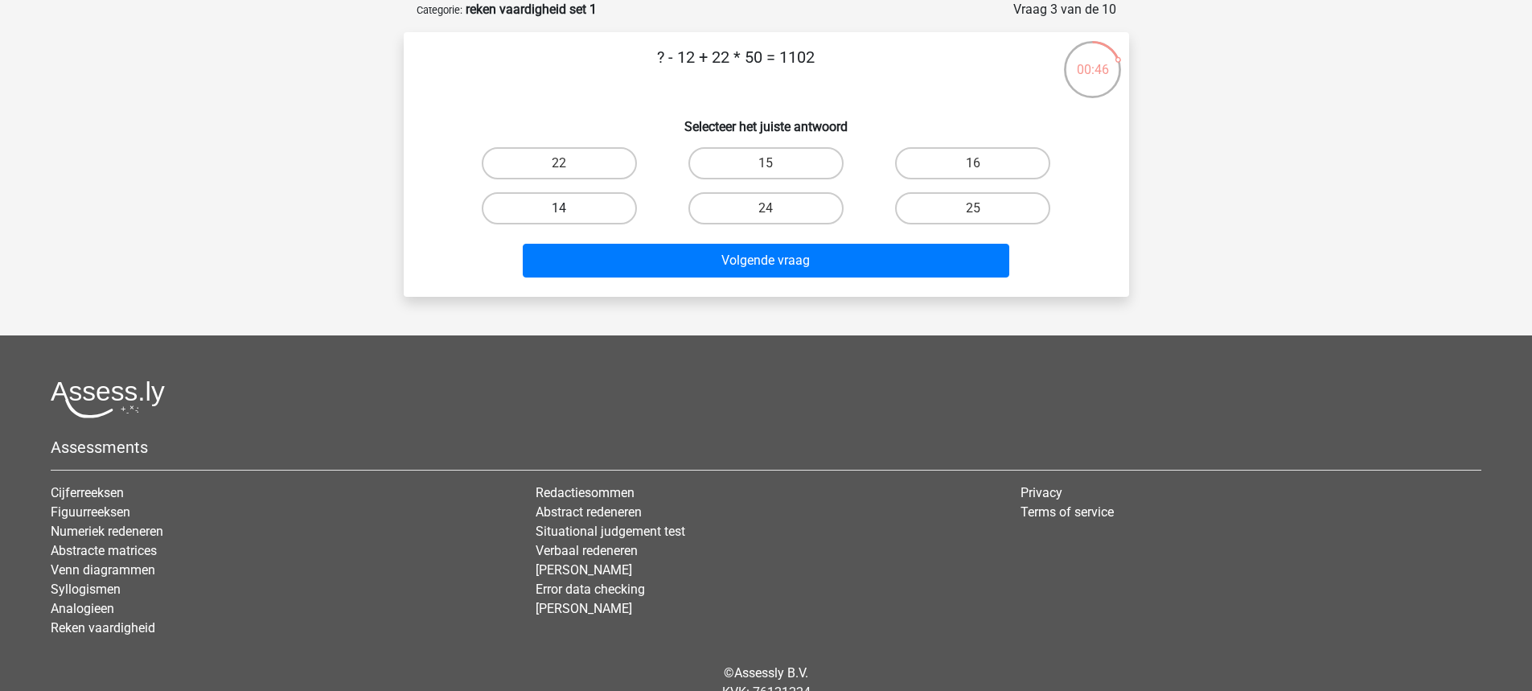
radio input "true"
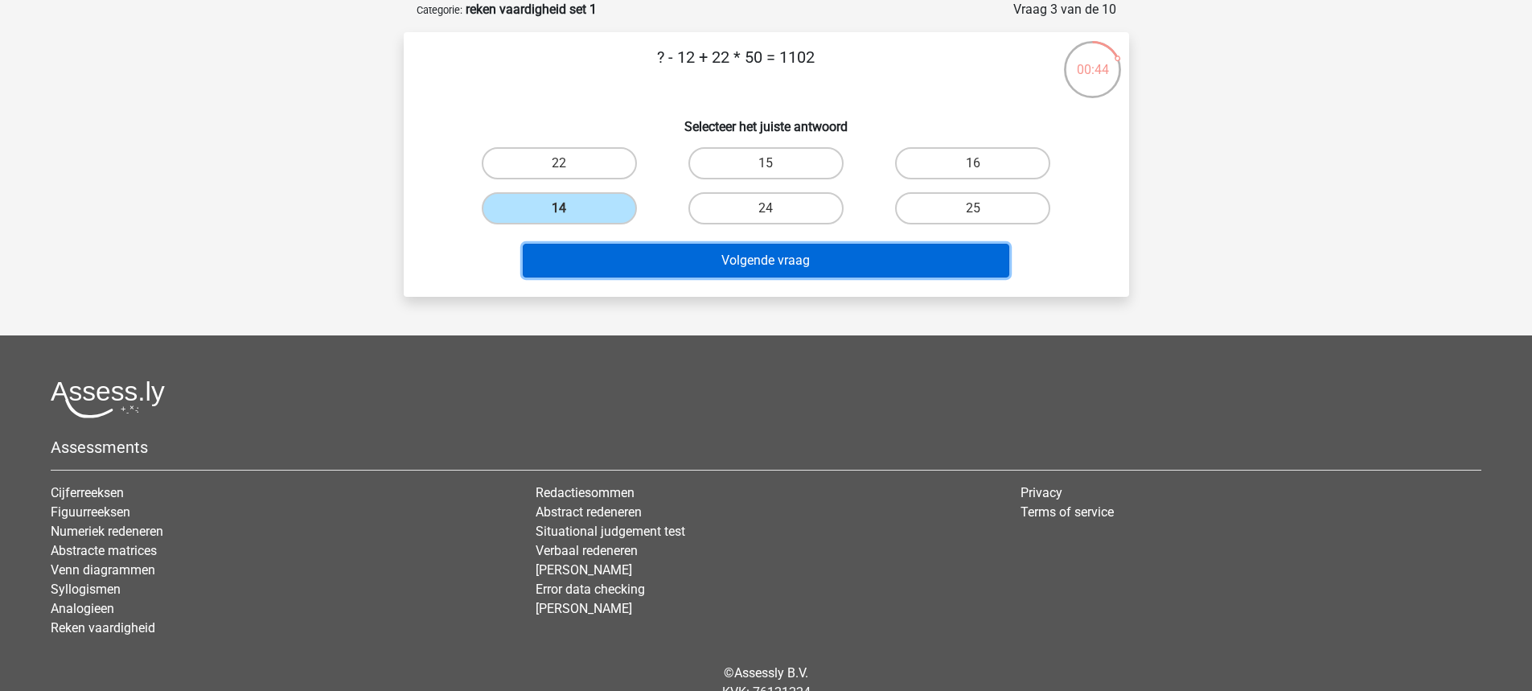
click at [704, 265] on button "Volgende vraag" at bounding box center [766, 261] width 486 height 34
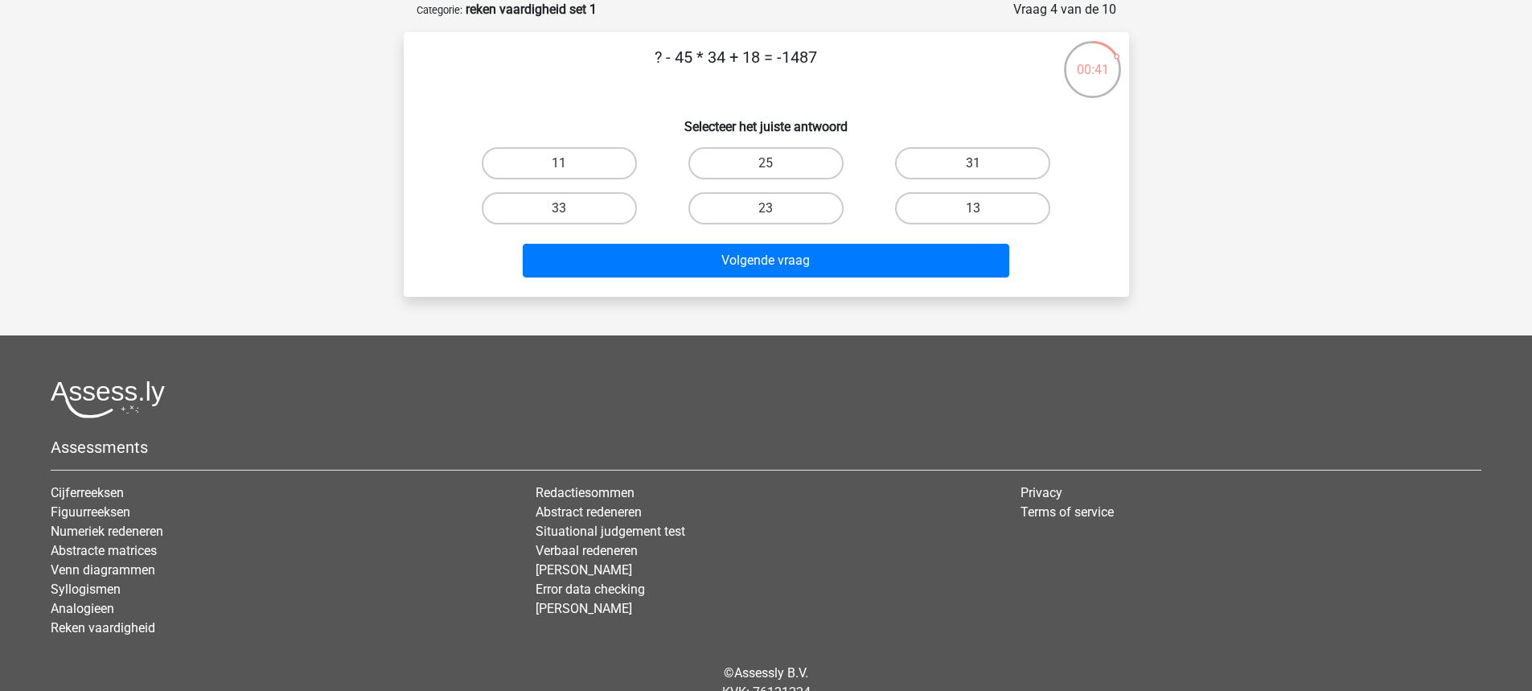
drag, startPoint x: 651, startPoint y: 48, endPoint x: 910, endPoint y: 45, distance: 258.9
click at [910, 45] on p "? - 45 * 34 + 18 = -1487" at bounding box center [735, 69] width 613 height 48
copy p "? - 45 * 34 + 18 = -1487"
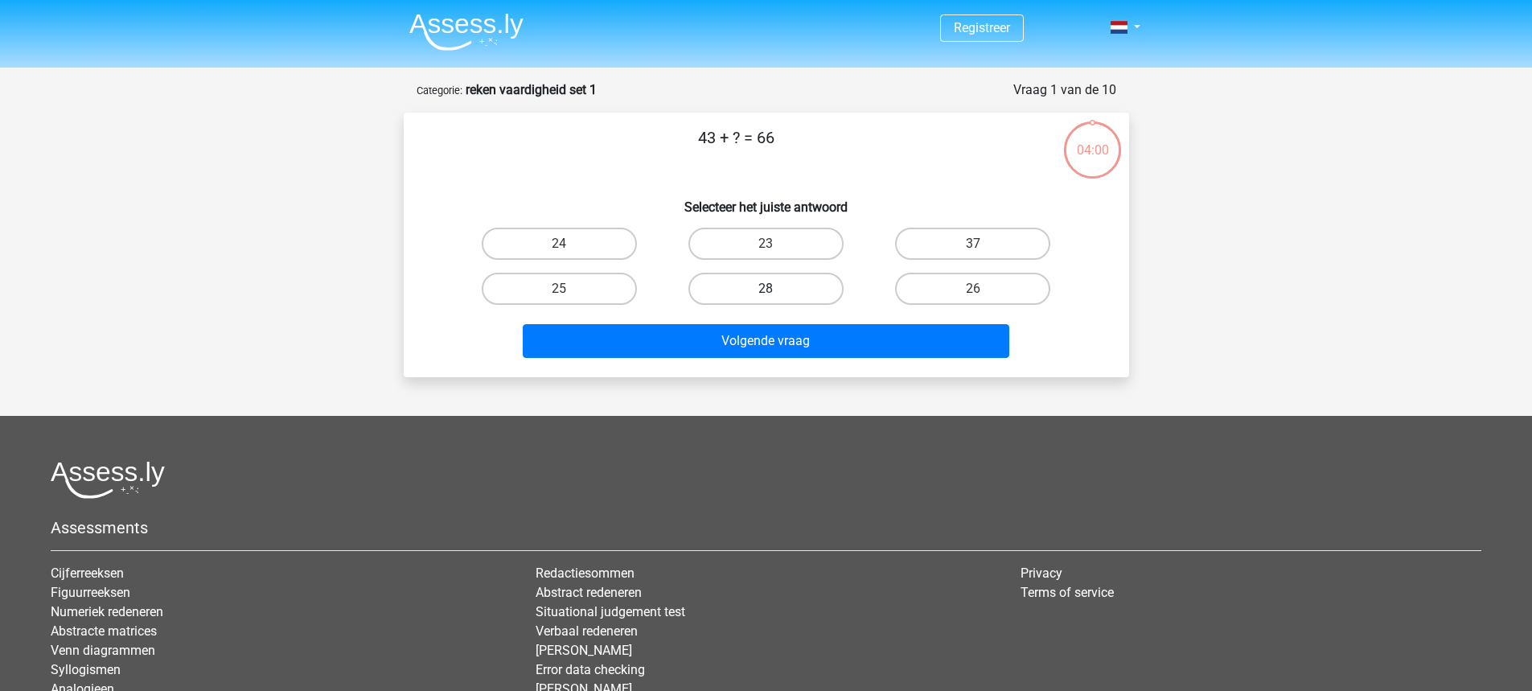
click at [769, 285] on label "28" at bounding box center [765, 289] width 155 height 32
click at [769, 289] on input "28" at bounding box center [770, 294] width 10 height 10
radio input "true"
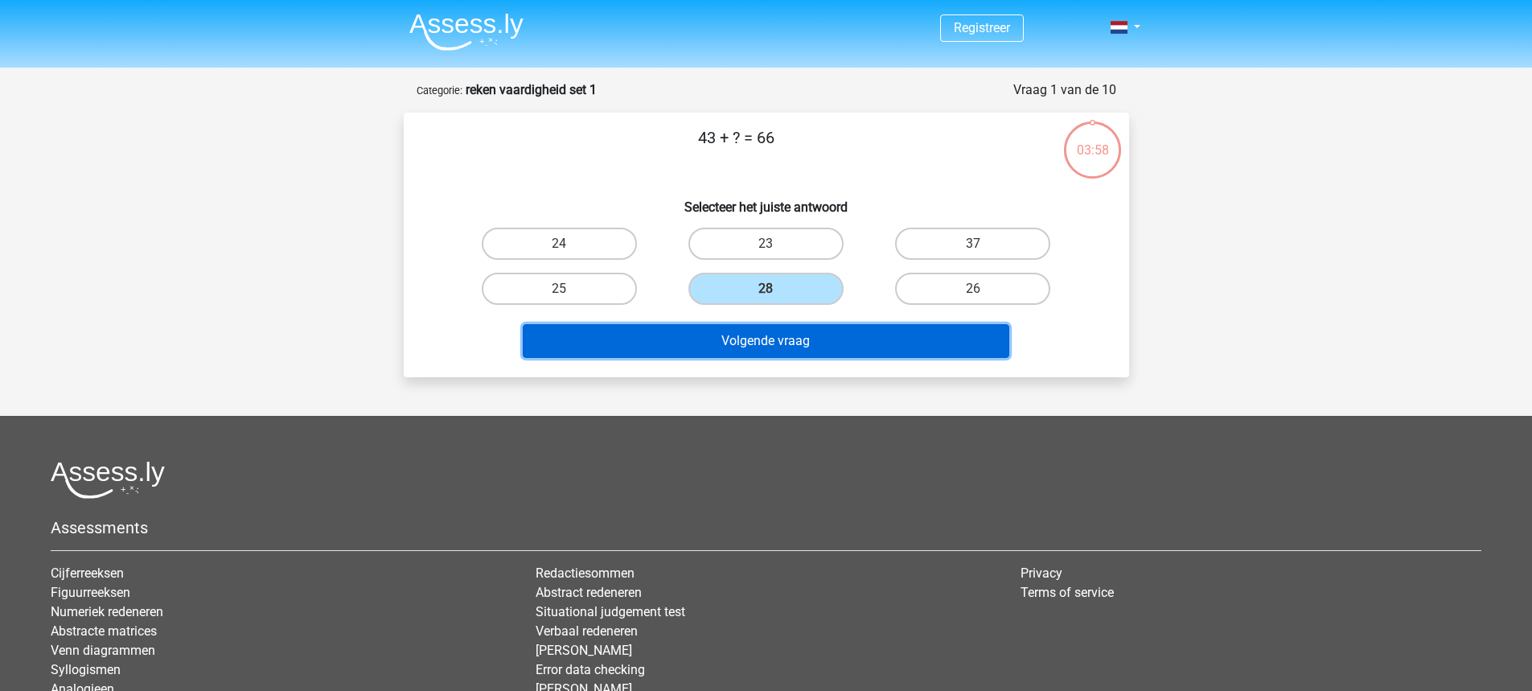
click at [697, 358] on button "Volgende vraag" at bounding box center [766, 341] width 486 height 34
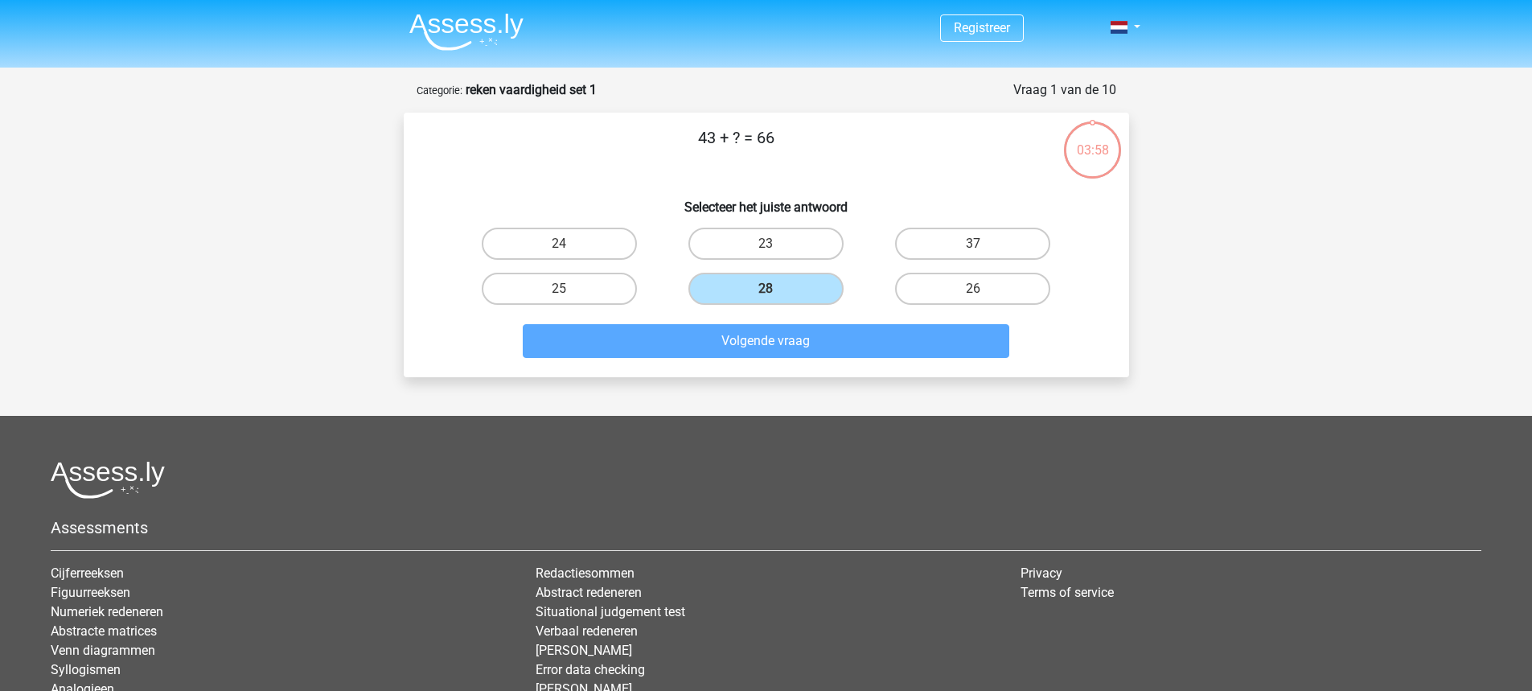
scroll to position [80, 0]
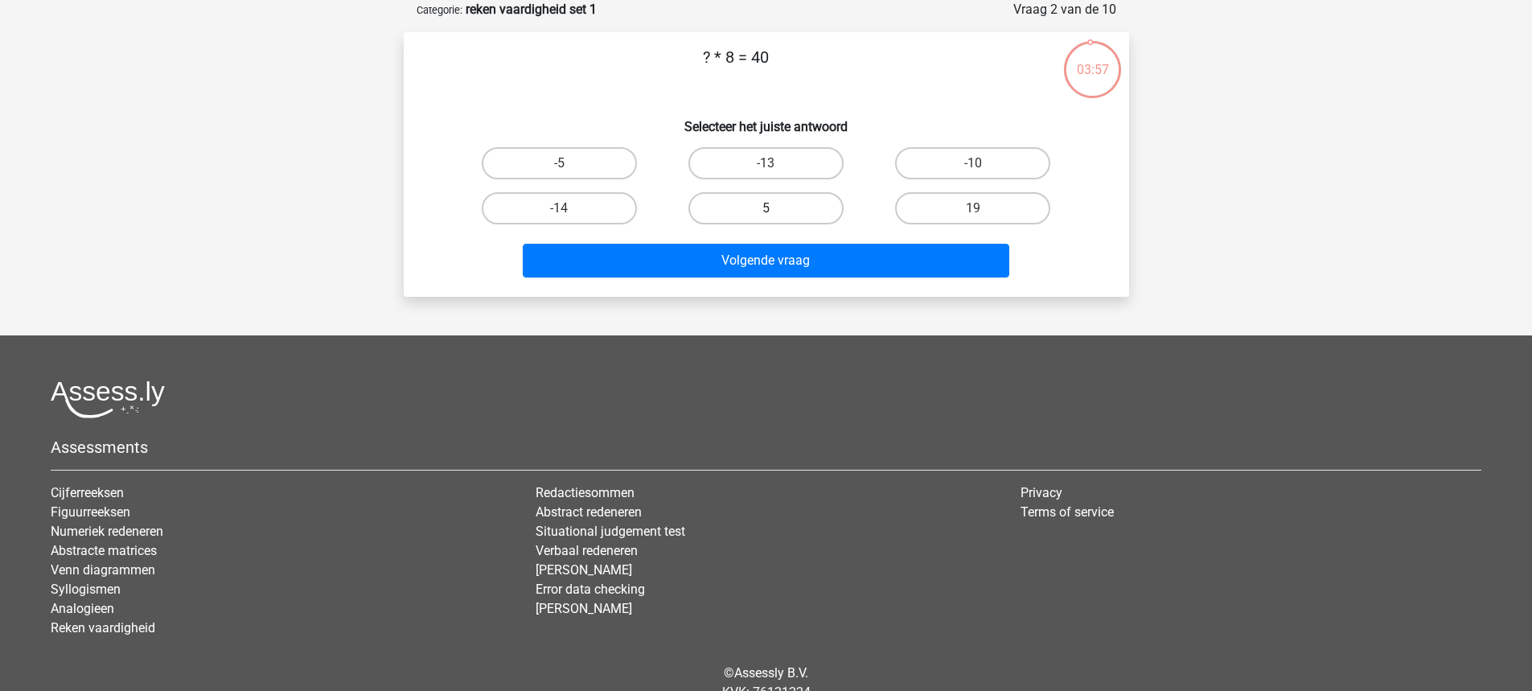
click at [732, 212] on label "5" at bounding box center [765, 208] width 155 height 32
click at [765, 212] on input "5" at bounding box center [770, 213] width 10 height 10
radio input "true"
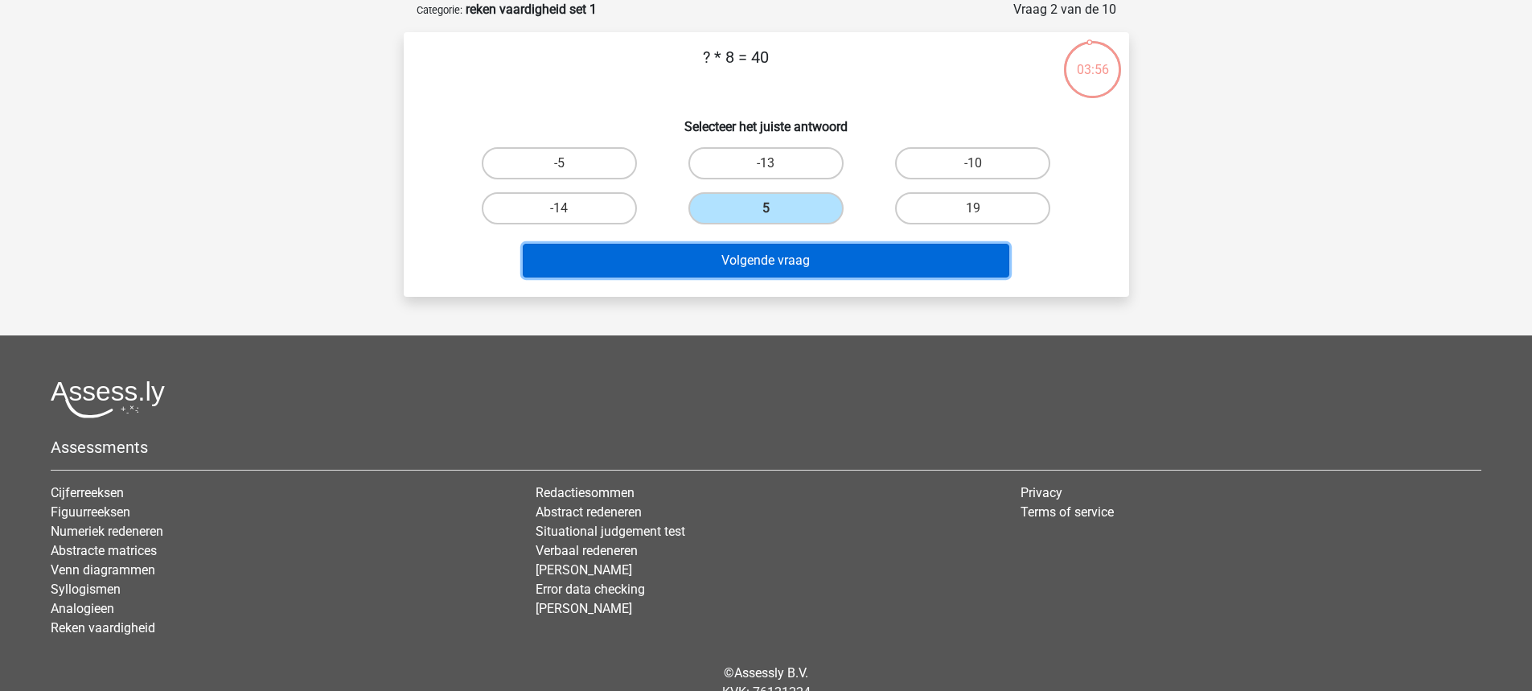
click at [707, 262] on button "Volgende vraag" at bounding box center [766, 261] width 486 height 34
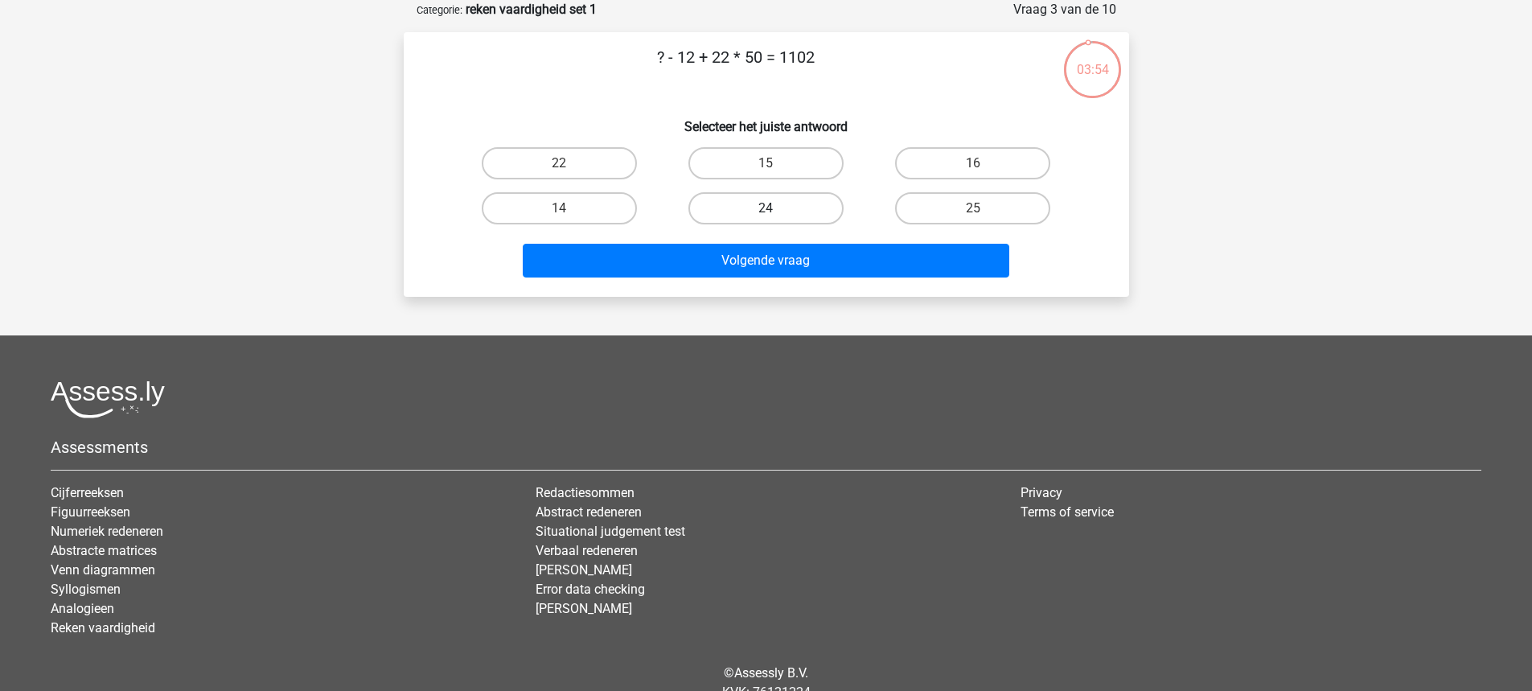
click at [739, 207] on label "24" at bounding box center [765, 208] width 155 height 32
click at [765, 208] on input "24" at bounding box center [770, 213] width 10 height 10
radio input "true"
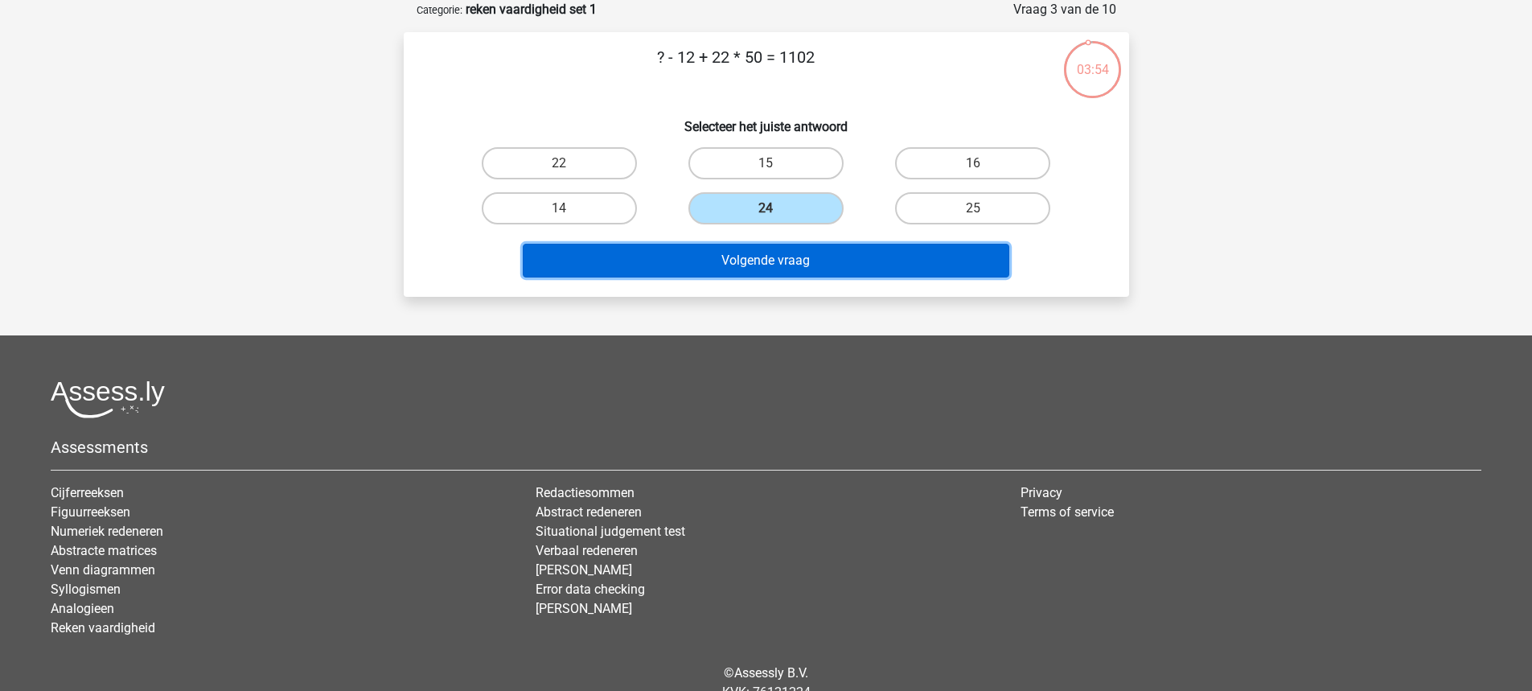
click at [641, 277] on button "Volgende vraag" at bounding box center [766, 261] width 486 height 34
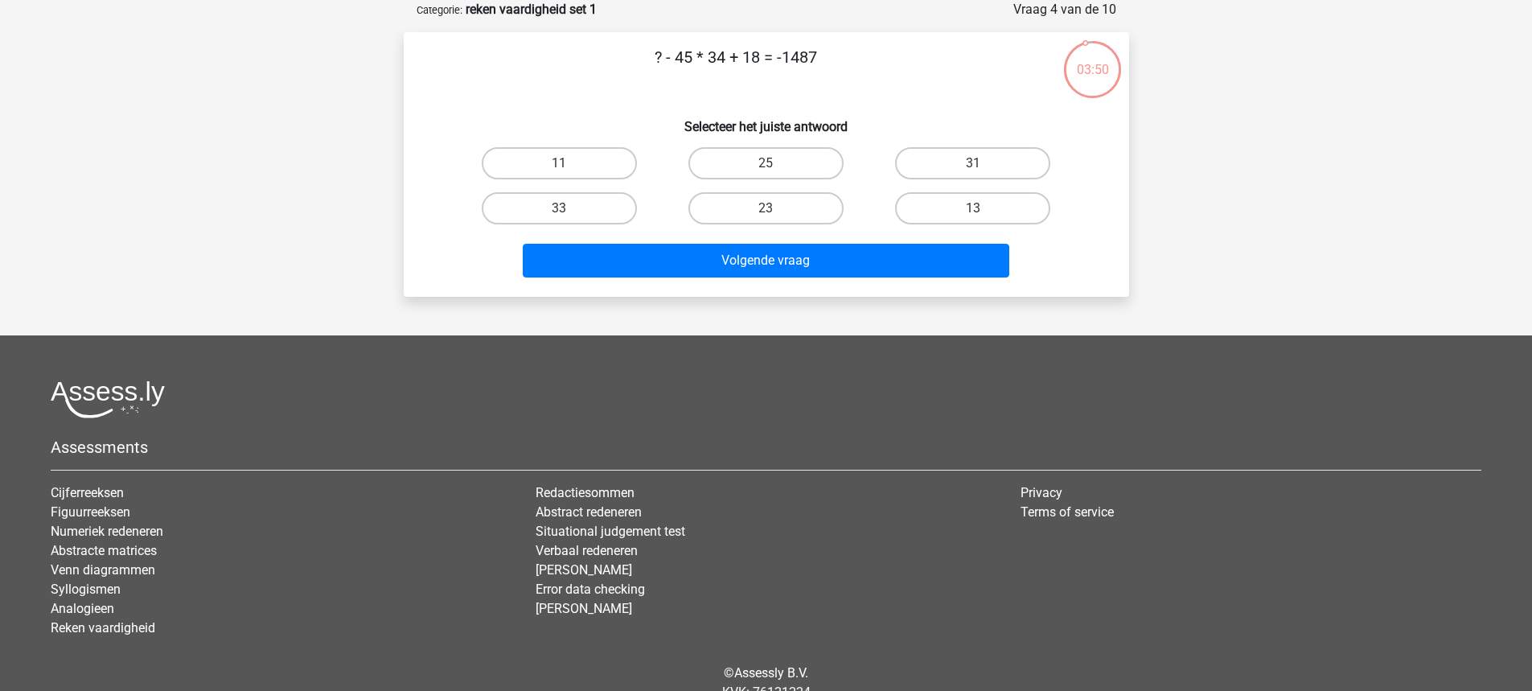
drag, startPoint x: 652, startPoint y: 59, endPoint x: 832, endPoint y: 34, distance: 181.9
click at [832, 34] on div "? - 45 * 34 + 18 = -1487 Selecteer het juiste antwoord 11 25 31" at bounding box center [766, 164] width 725 height 265
copy p "? - 45 * 34 + 18 = -1487"
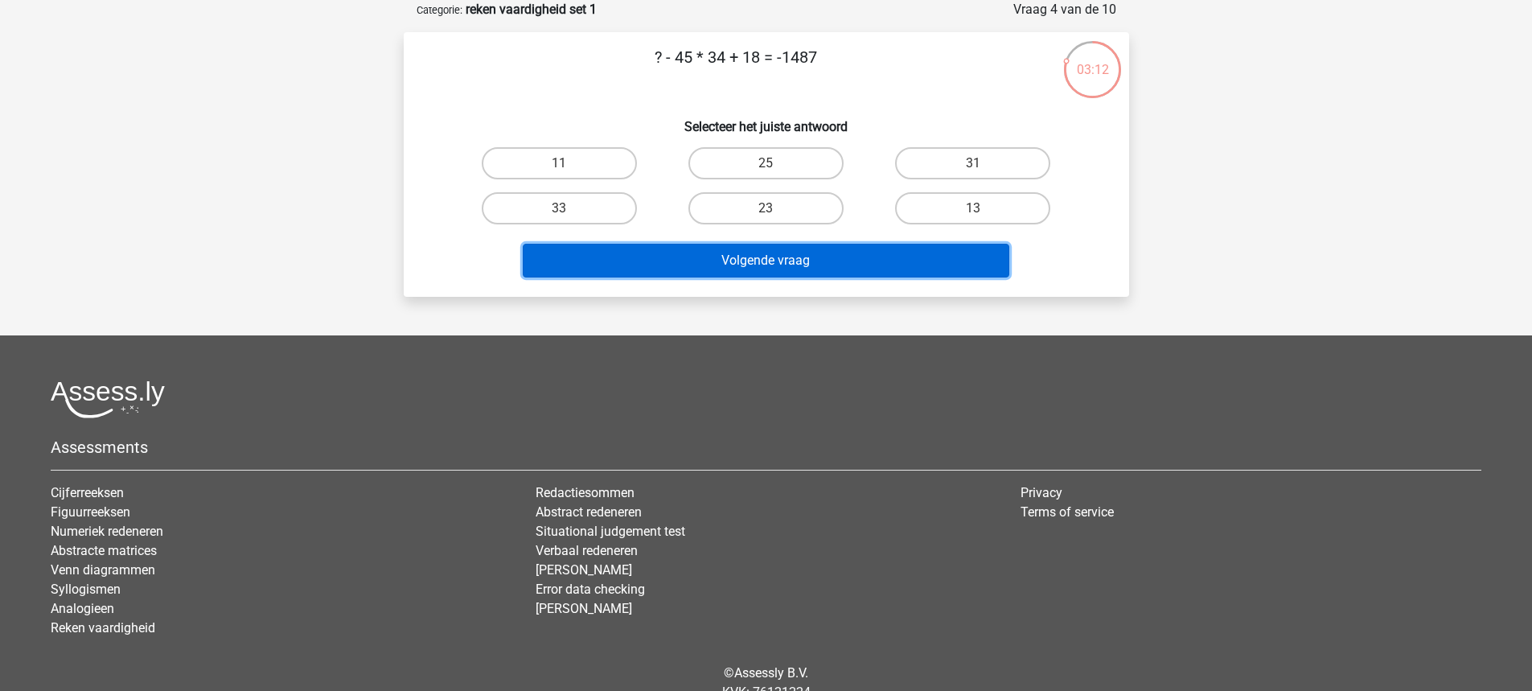
click at [707, 252] on button "Volgende vraag" at bounding box center [766, 261] width 486 height 34
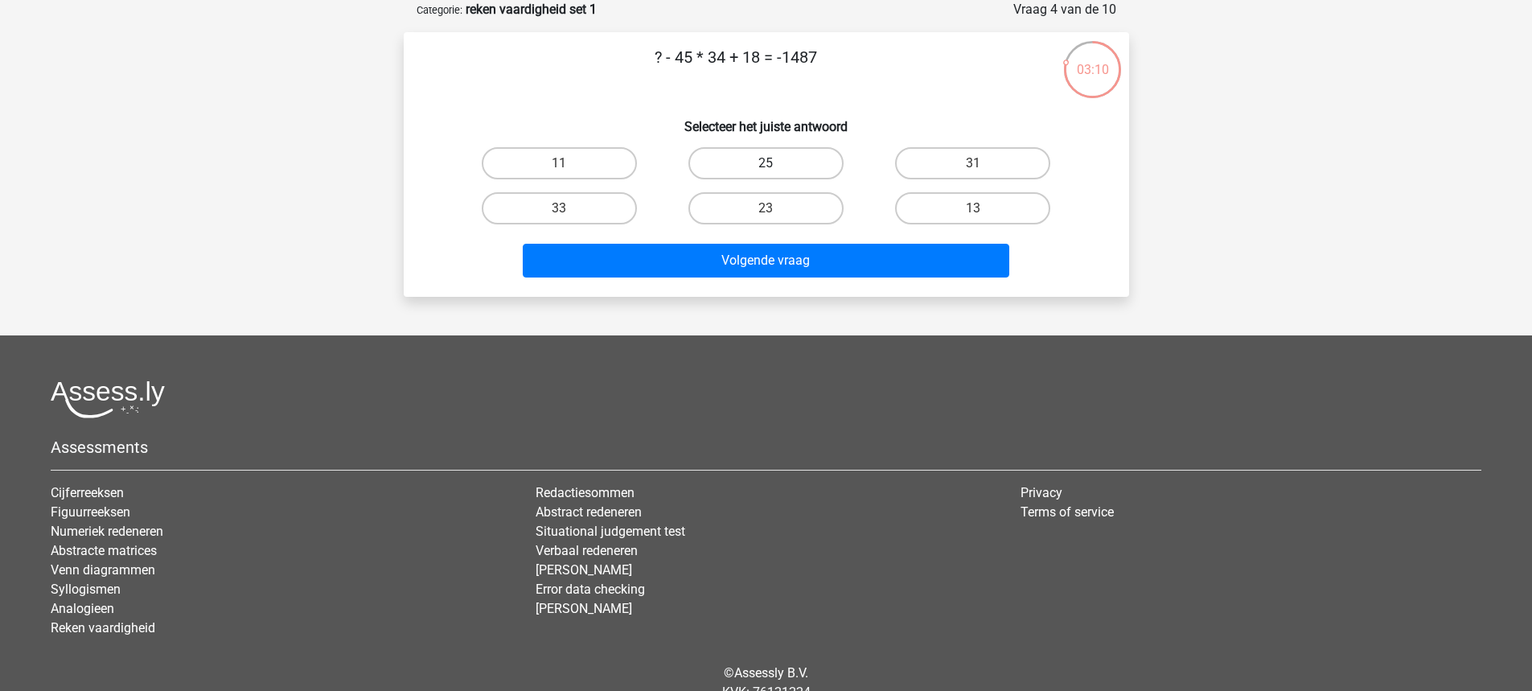
click at [779, 164] on label "25" at bounding box center [765, 163] width 155 height 32
click at [776, 164] on input "25" at bounding box center [770, 168] width 10 height 10
radio input "true"
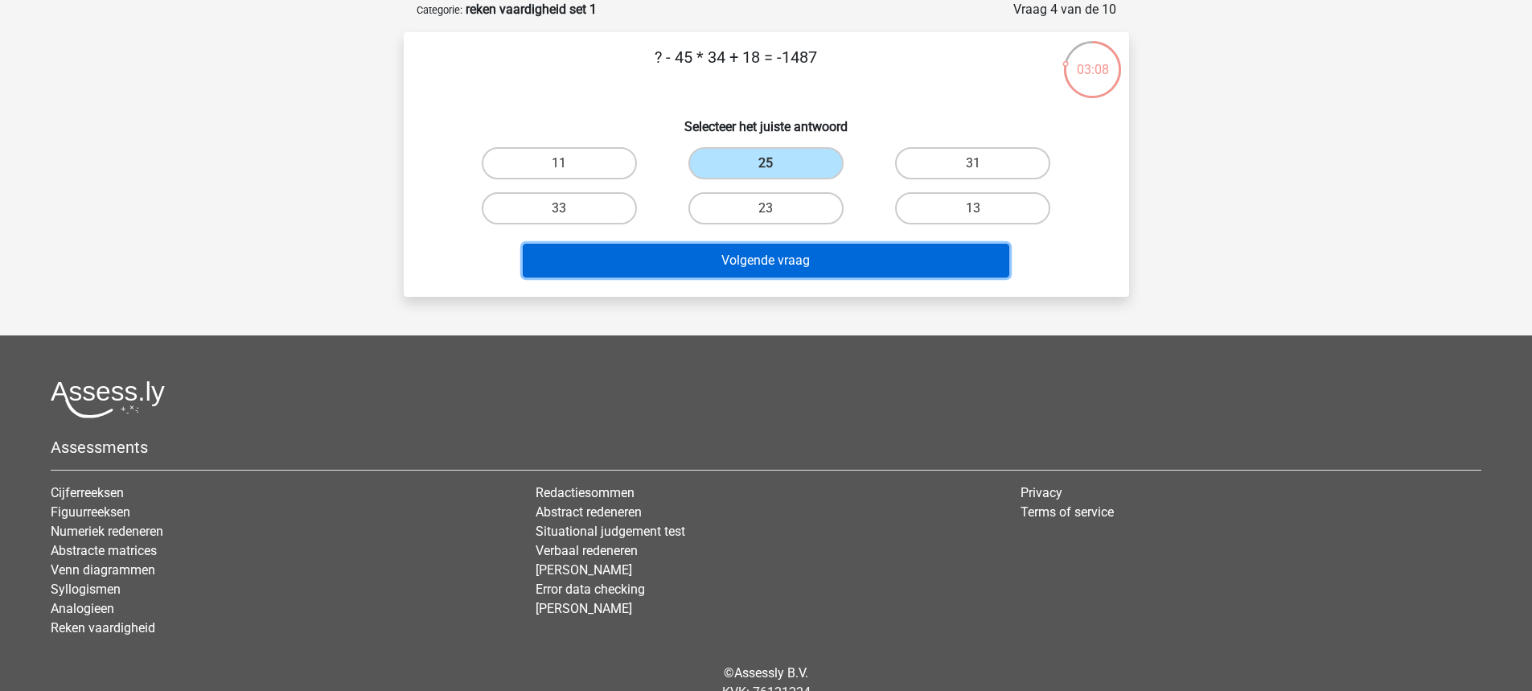
click at [722, 251] on button "Volgende vraag" at bounding box center [766, 261] width 486 height 34
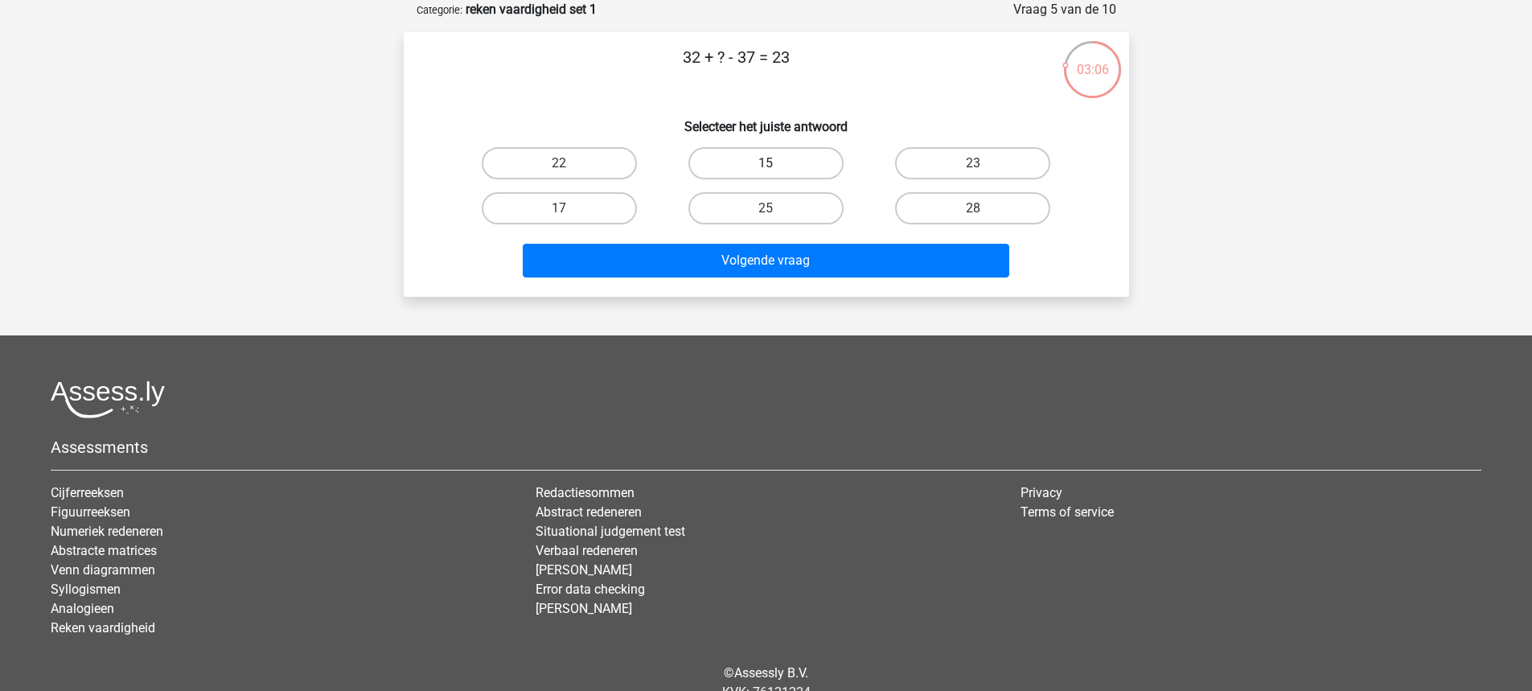
click at [735, 153] on label "15" at bounding box center [765, 163] width 155 height 32
click at [765, 163] on input "15" at bounding box center [770, 168] width 10 height 10
radio input "true"
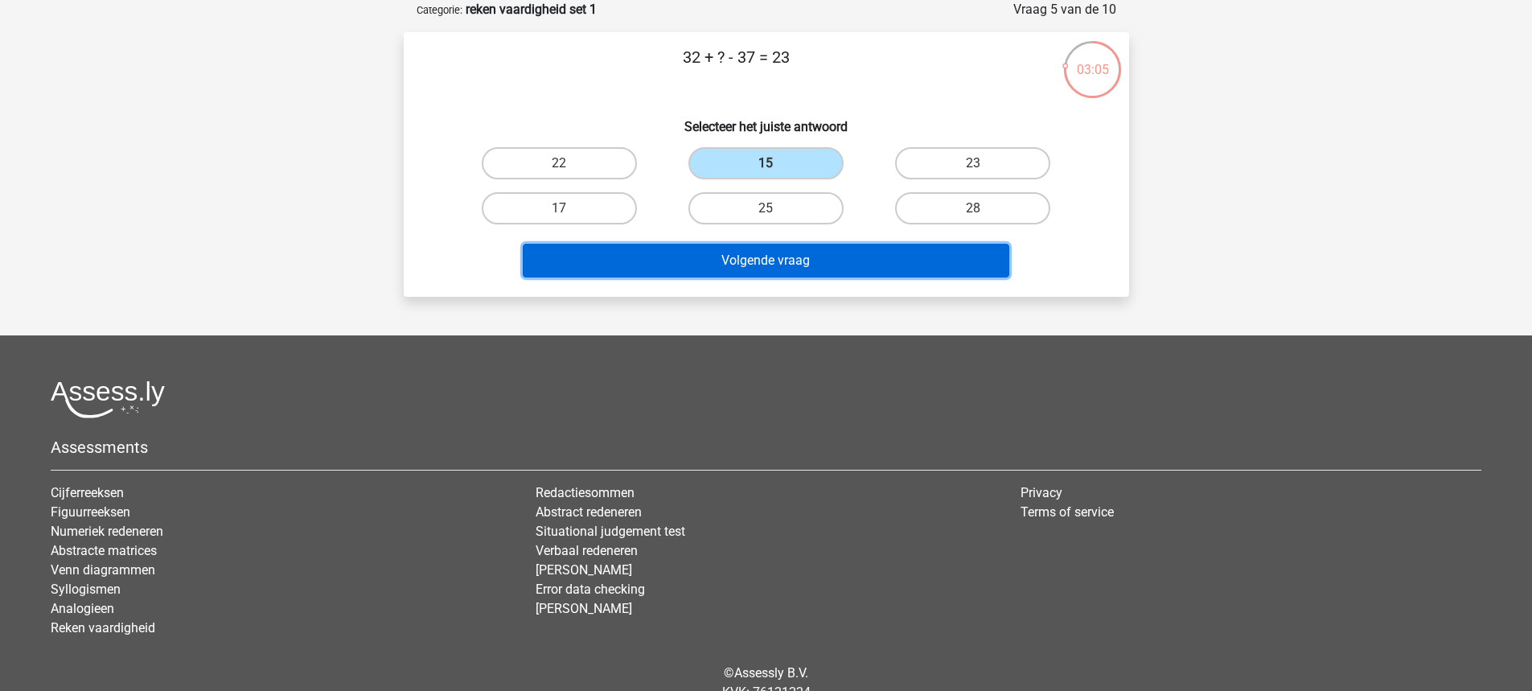
click at [679, 244] on button "Volgende vraag" at bounding box center [766, 261] width 486 height 34
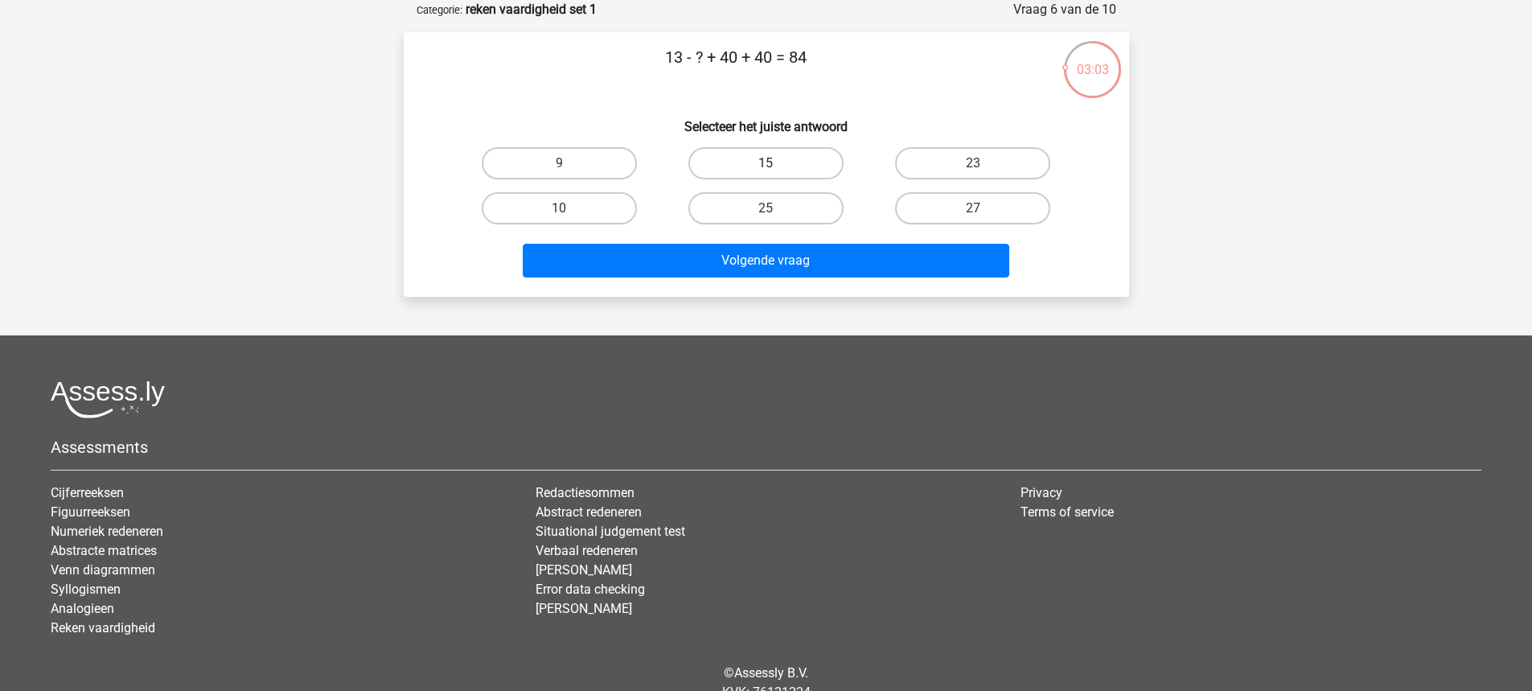
click at [757, 150] on label "15" at bounding box center [765, 163] width 155 height 32
click at [765, 163] on input "15" at bounding box center [770, 168] width 10 height 10
radio input "true"
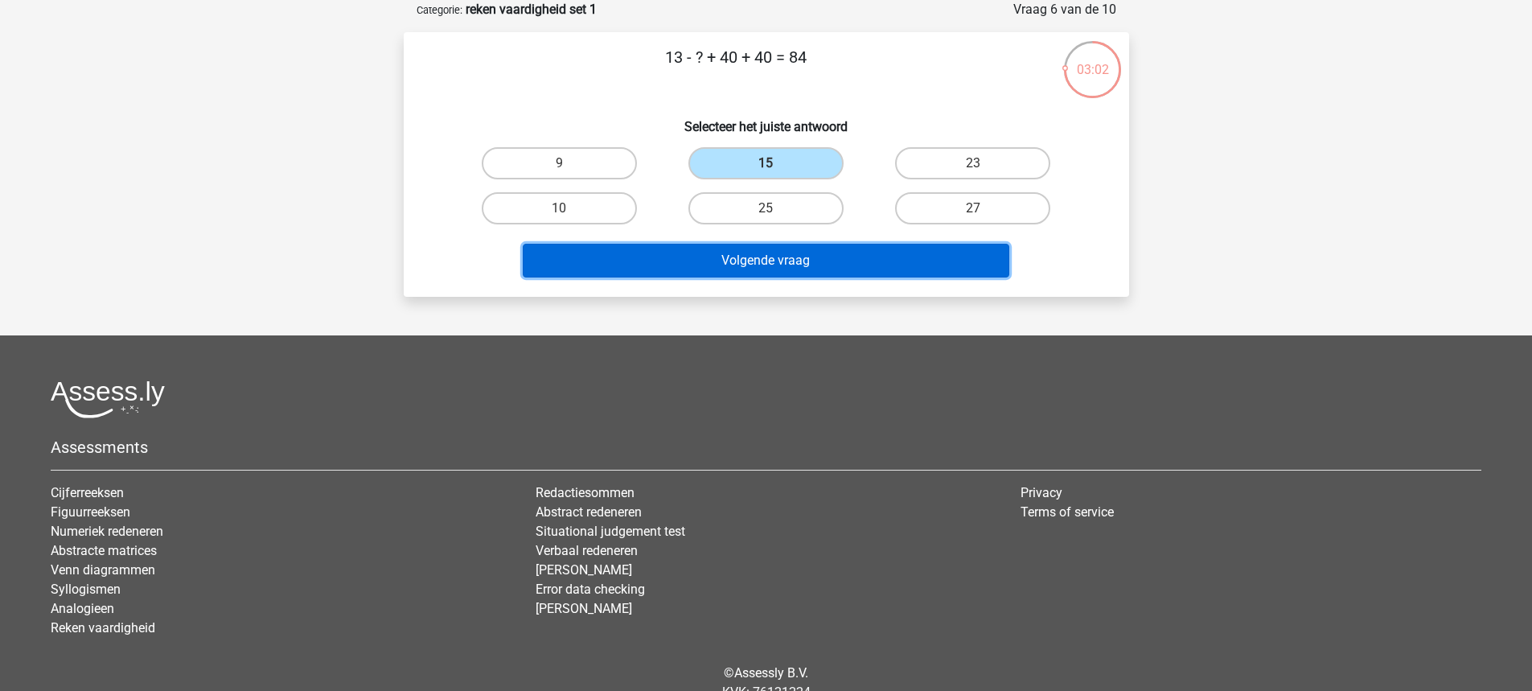
click at [750, 272] on button "Volgende vraag" at bounding box center [766, 261] width 486 height 34
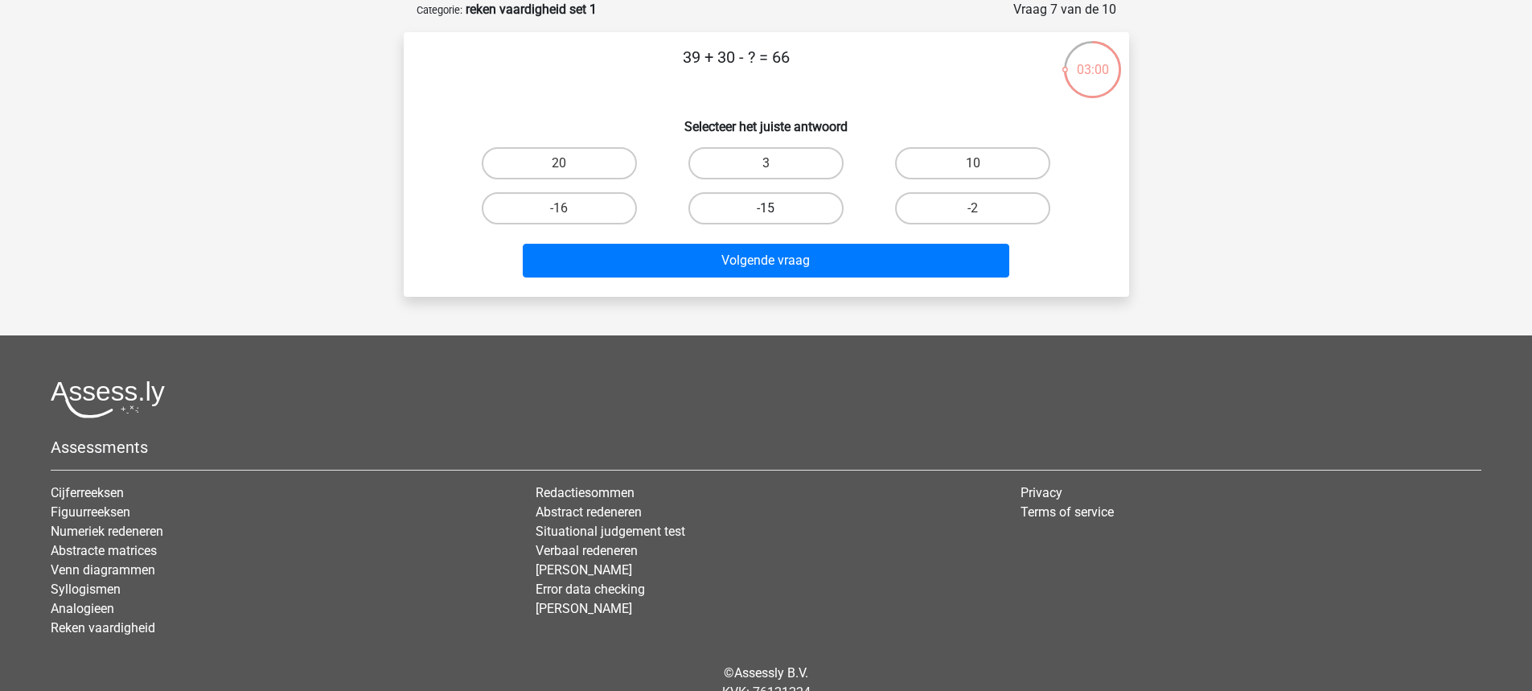
click at [771, 222] on label "-15" at bounding box center [765, 208] width 155 height 32
click at [771, 219] on input "-15" at bounding box center [770, 213] width 10 height 10
radio input "true"
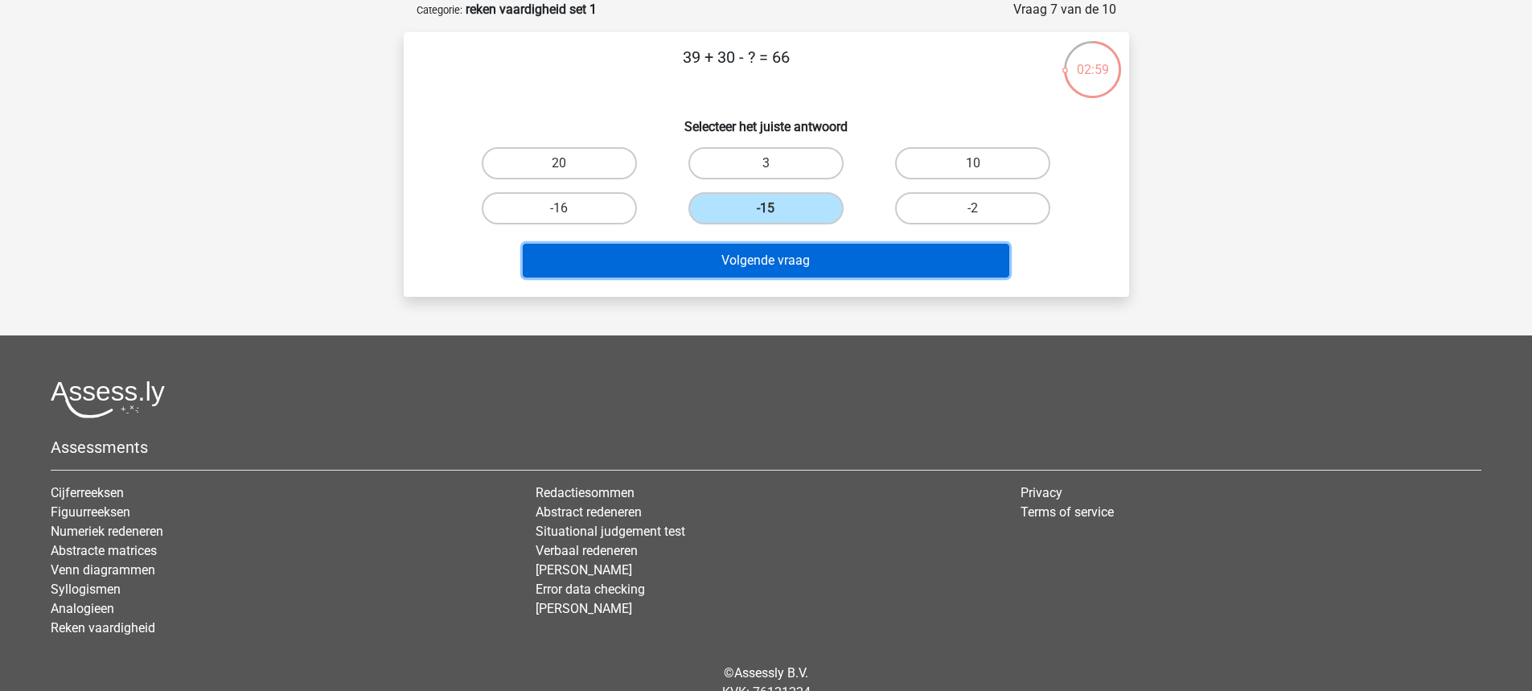
click at [728, 264] on button "Volgende vraag" at bounding box center [766, 261] width 486 height 34
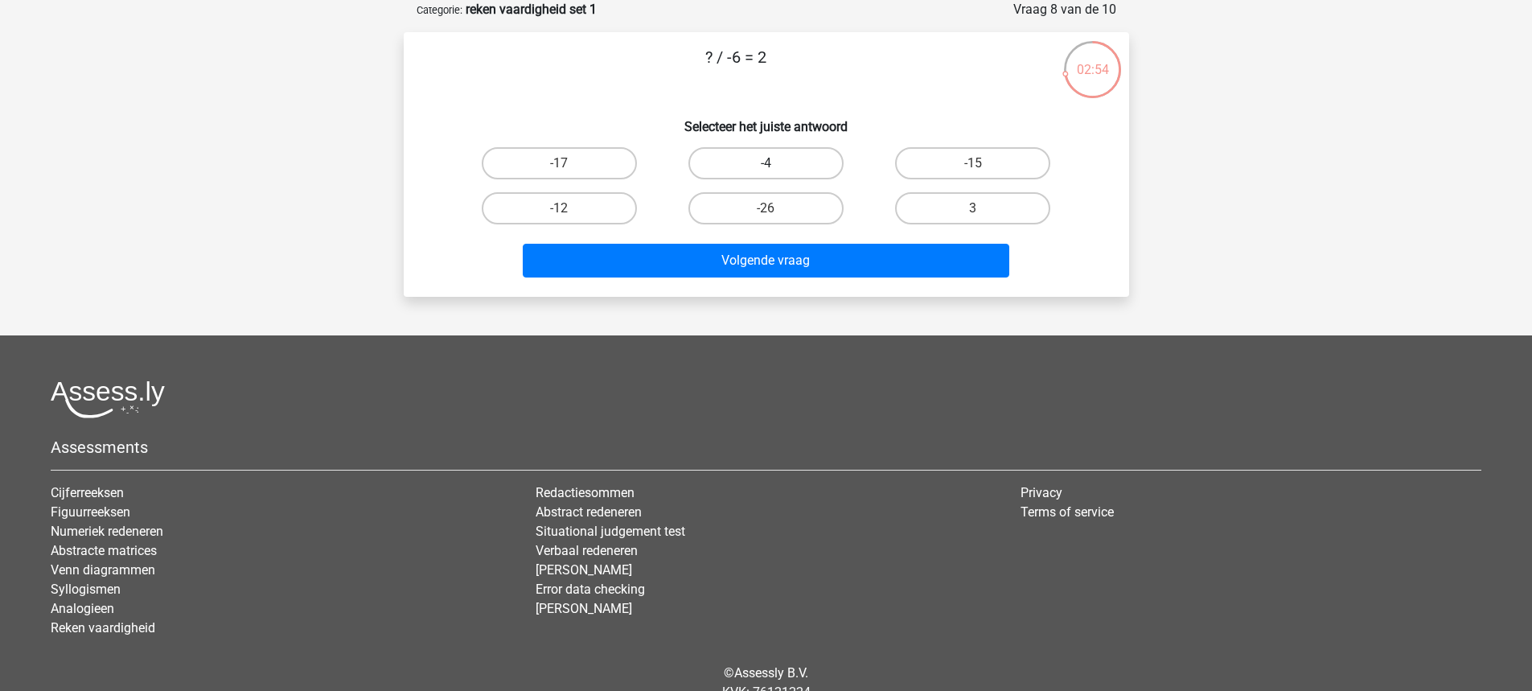
click at [745, 162] on label "-4" at bounding box center [765, 163] width 155 height 32
click at [765, 163] on input "-4" at bounding box center [770, 168] width 10 height 10
radio input "true"
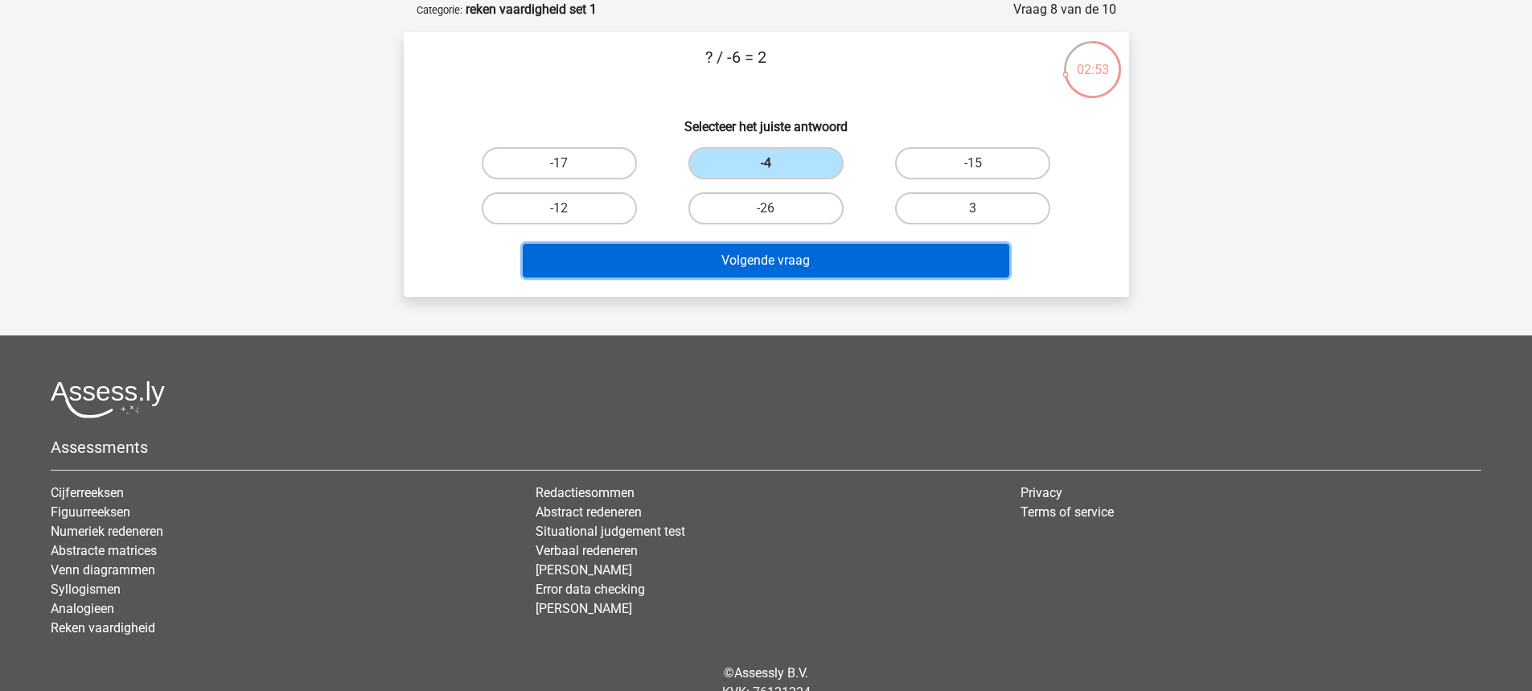
click at [654, 258] on button "Volgende vraag" at bounding box center [766, 261] width 486 height 34
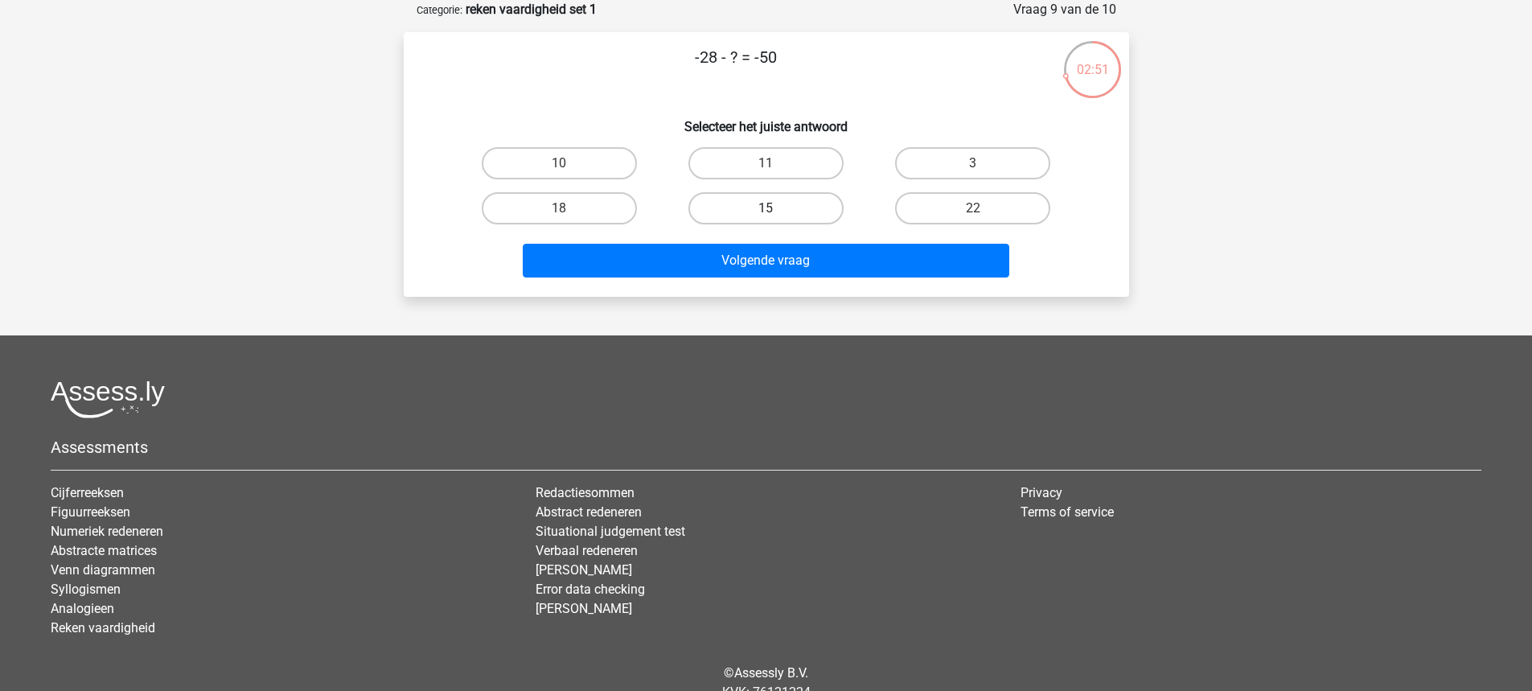
click at [720, 215] on label "15" at bounding box center [765, 208] width 155 height 32
click at [765, 215] on input "15" at bounding box center [770, 213] width 10 height 10
radio input "true"
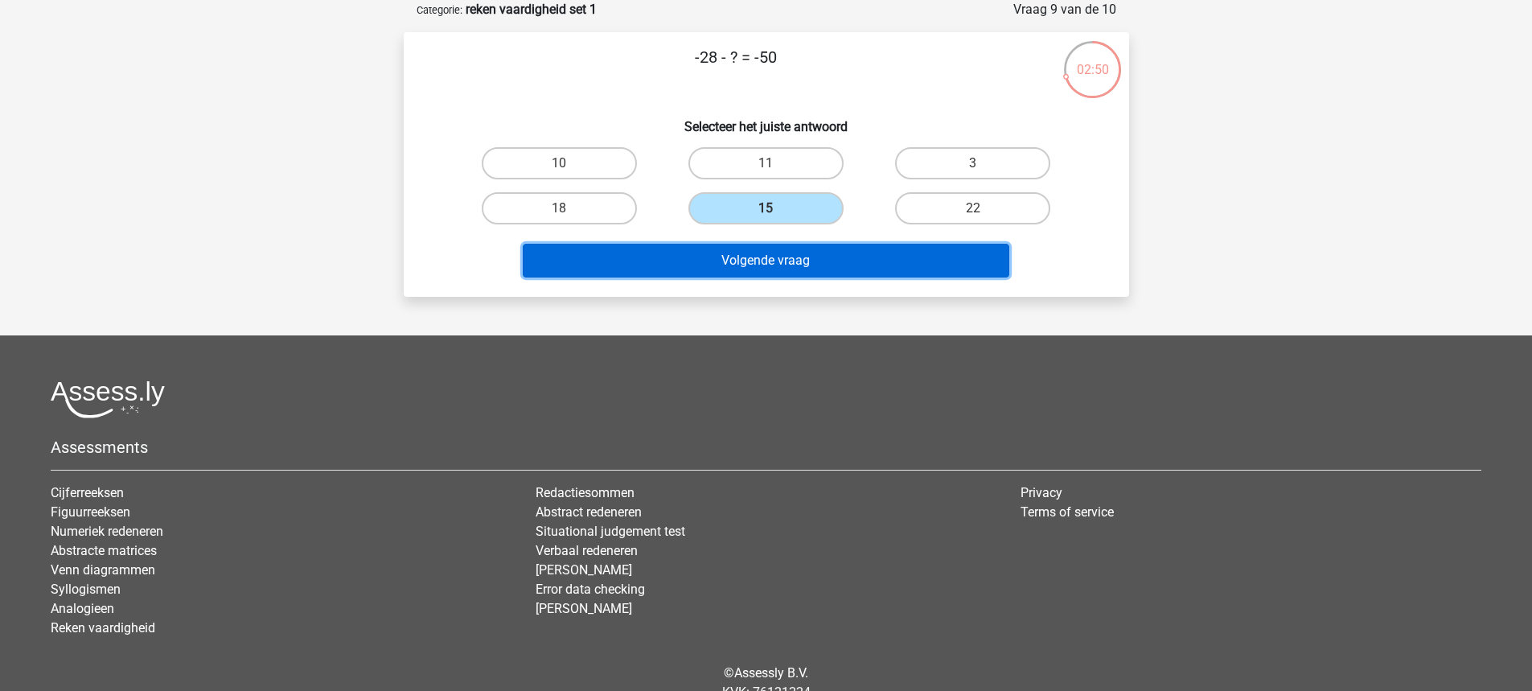
click at [625, 248] on button "Volgende vraag" at bounding box center [766, 261] width 486 height 34
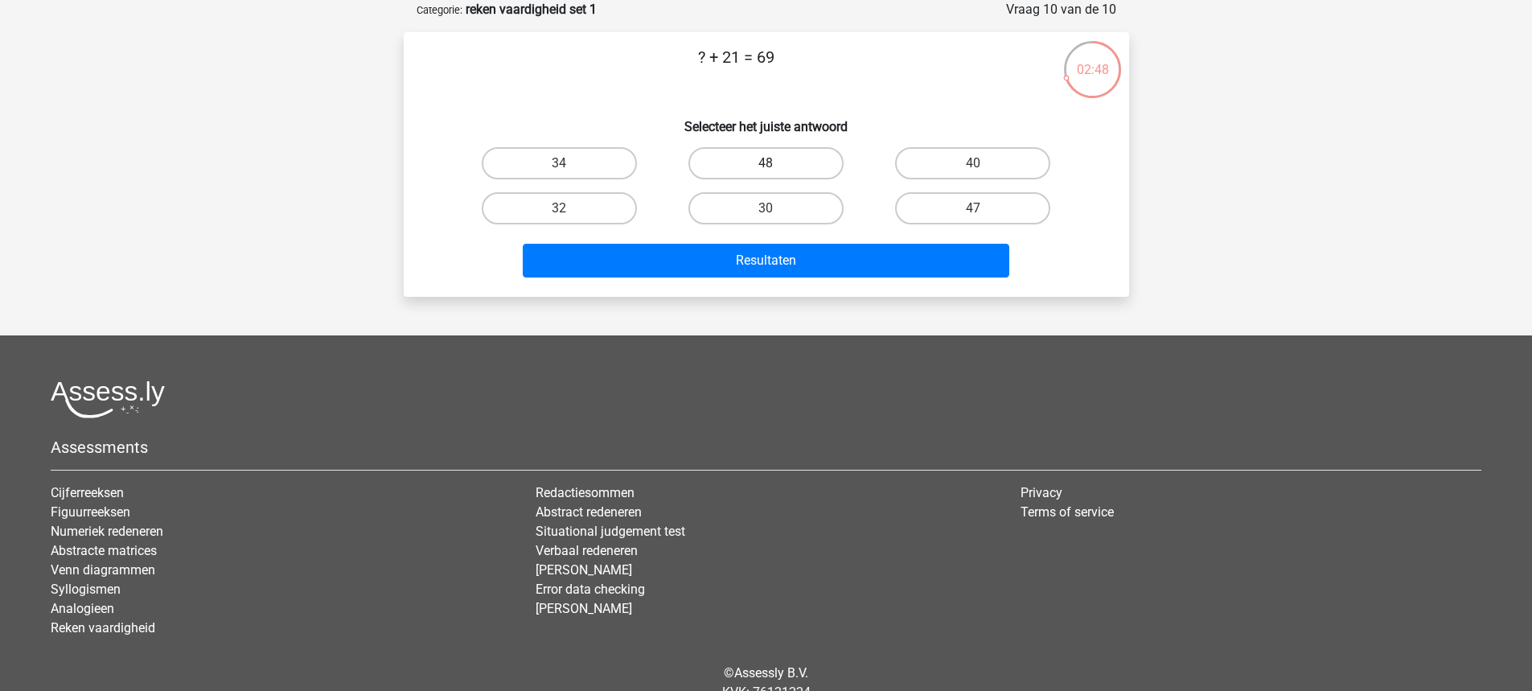
click at [753, 162] on label "48" at bounding box center [765, 163] width 155 height 32
click at [765, 163] on input "48" at bounding box center [770, 168] width 10 height 10
radio input "true"
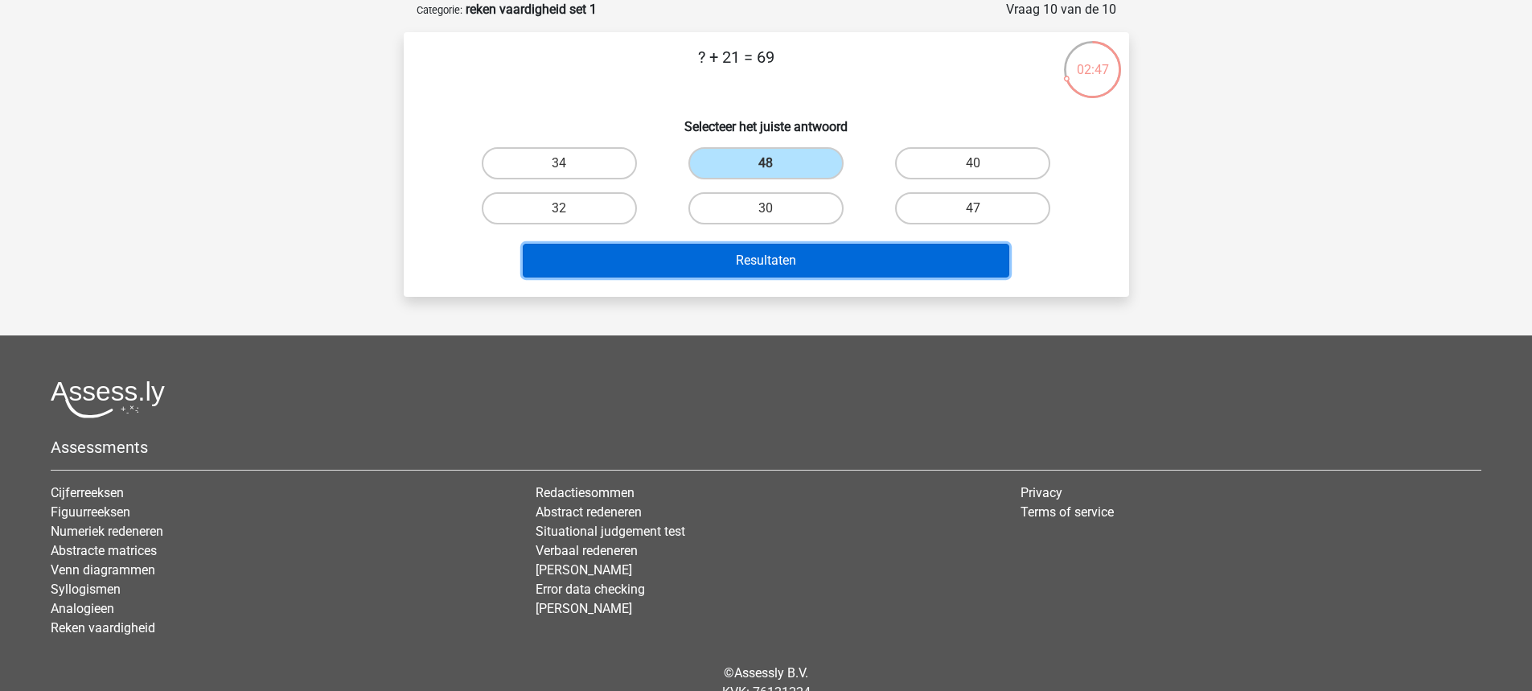
click at [693, 249] on button "Resultaten" at bounding box center [766, 261] width 486 height 34
